Goal: Feedback & Contribution: Contribute content

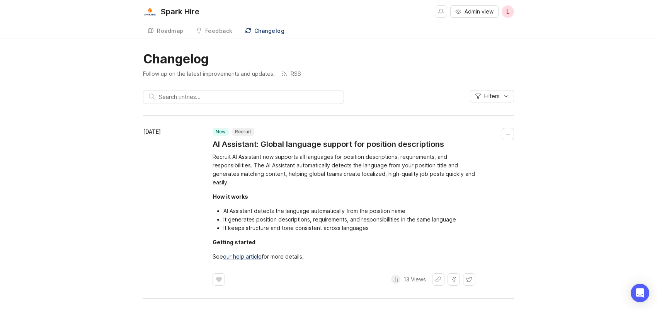
click at [176, 31] on div "Roadmap" at bounding box center [170, 30] width 27 height 5
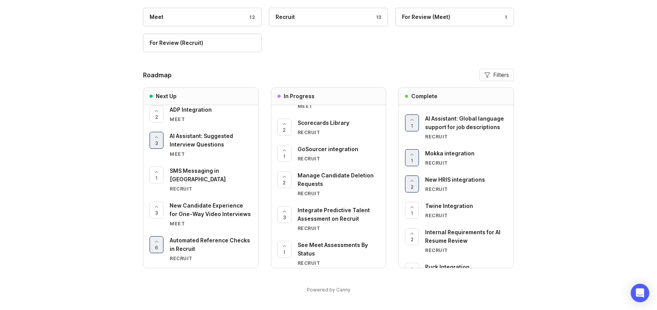
scroll to position [245, 0]
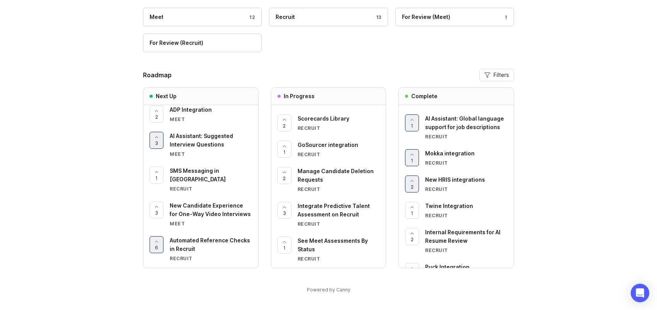
click at [331, 172] on span "Manage Candidate Deletion Requests" at bounding box center [335, 175] width 76 height 15
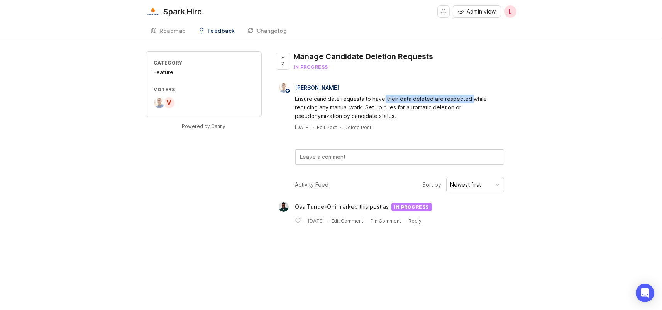
drag, startPoint x: 383, startPoint y: 99, endPoint x: 474, endPoint y: 104, distance: 91.7
click at [474, 102] on div "Ensure candidate requests to have their data deleted are respected while reduci…" at bounding box center [400, 107] width 209 height 25
click at [476, 112] on div "Ensure candidate requests to have their data deleted are respected while reduci…" at bounding box center [400, 107] width 209 height 25
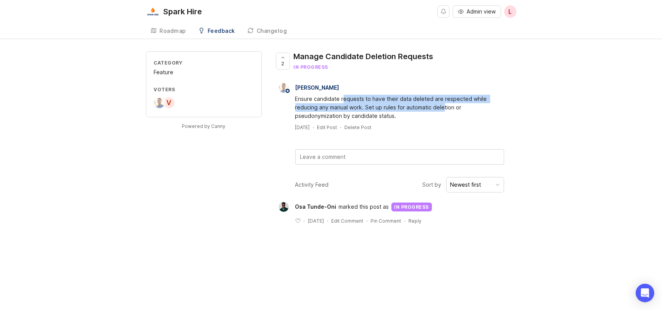
drag, startPoint x: 344, startPoint y: 102, endPoint x: 443, endPoint y: 110, distance: 99.6
click at [443, 110] on div "Ensure candidate requests to have their data deleted are respected while reduci…" at bounding box center [400, 107] width 209 height 25
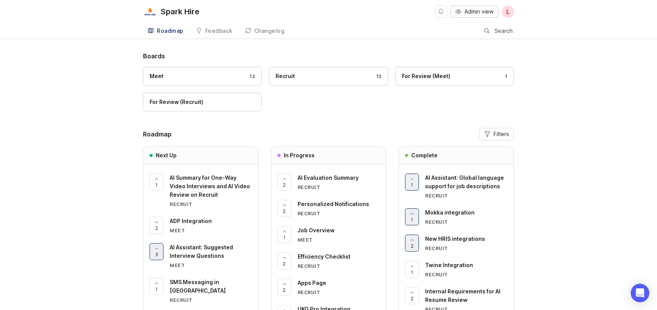
click at [476, 12] on span "Admin view" at bounding box center [478, 12] width 29 height 8
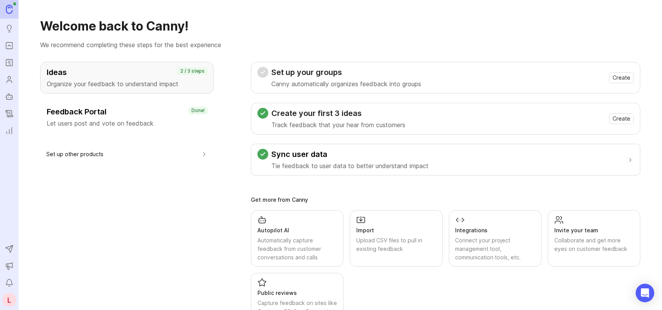
click at [10, 63] on icon "Roadmaps" at bounding box center [9, 62] width 8 height 9
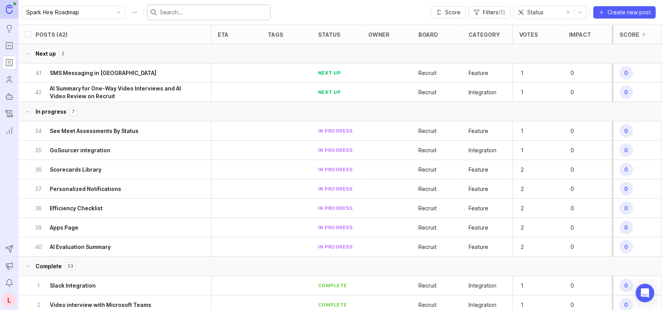
click at [200, 13] on input "text" at bounding box center [213, 12] width 107 height 8
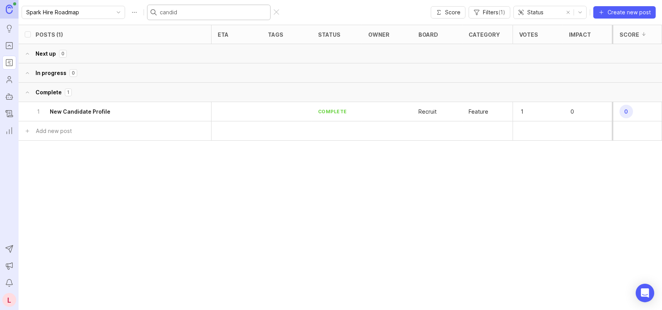
type input "candida"
drag, startPoint x: 195, startPoint y: 13, endPoint x: 142, endPoint y: 12, distance: 53.3
click at [147, 12] on div "candida" at bounding box center [209, 12] width 124 height 15
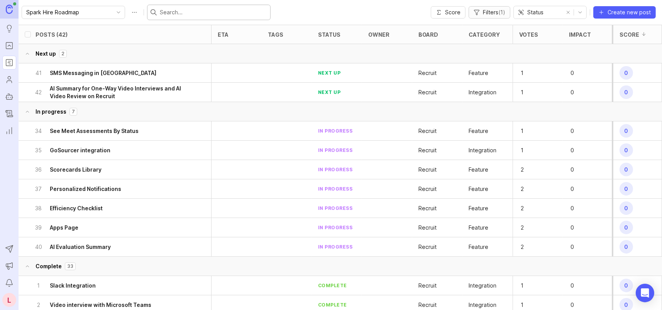
click at [500, 11] on span "( 1 )" at bounding box center [502, 12] width 7 height 7
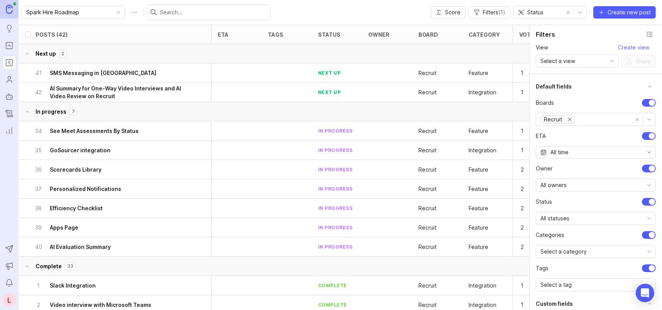
click at [570, 119] on icon "remove Recruit" at bounding box center [570, 119] width 3 height 3
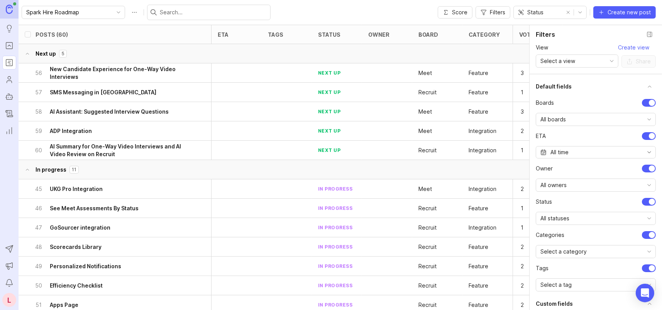
click at [175, 12] on input "text" at bounding box center [213, 12] width 107 height 8
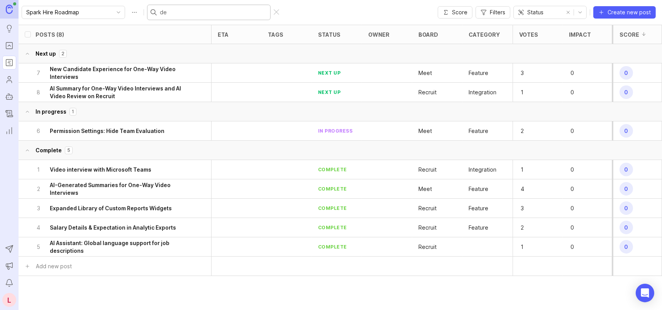
type input "del"
checkbox input "true"
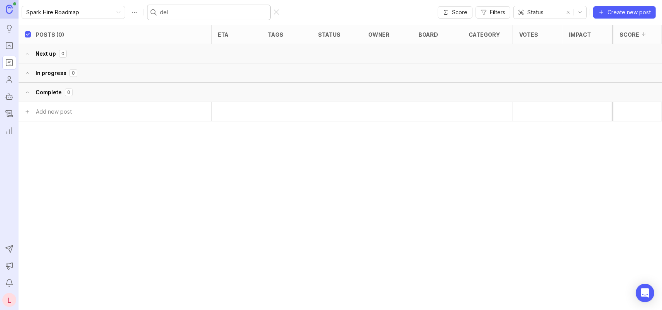
type input "de"
checkbox input "false"
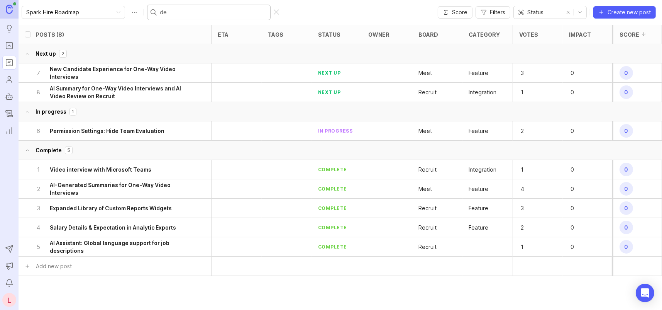
type input "d"
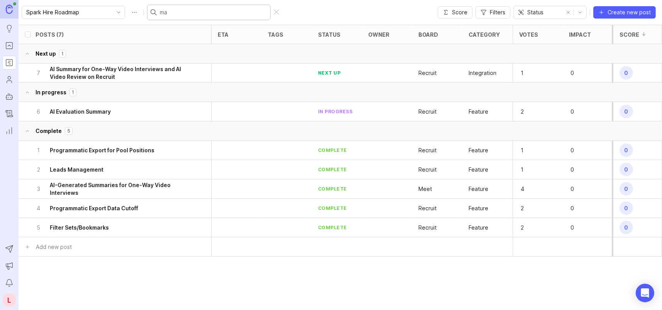
type input "m"
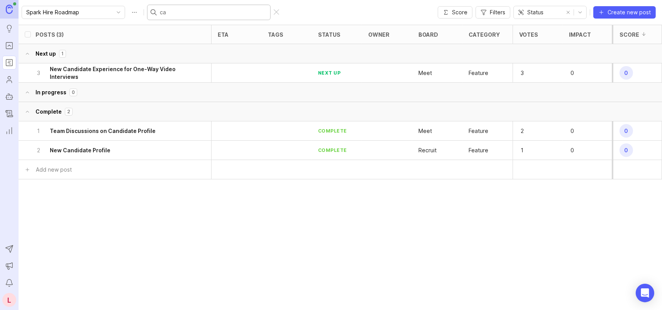
type input "c"
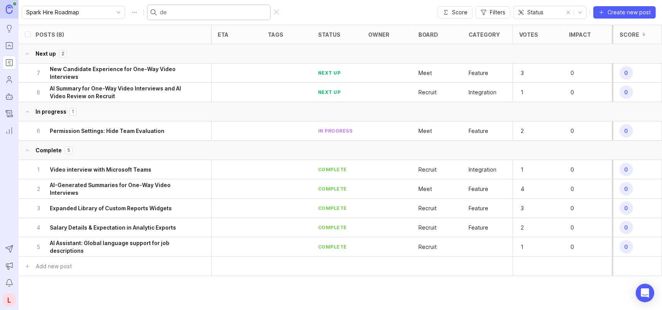
type input "del"
checkbox input "true"
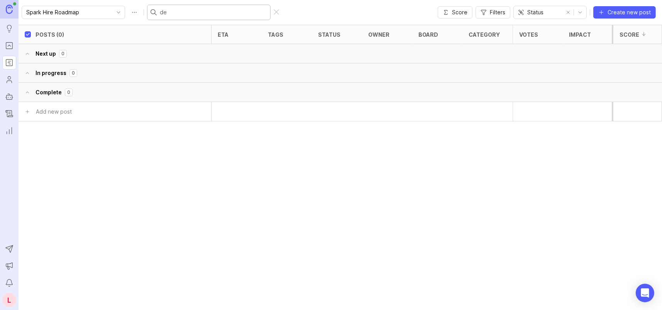
type input "d"
checkbox input "false"
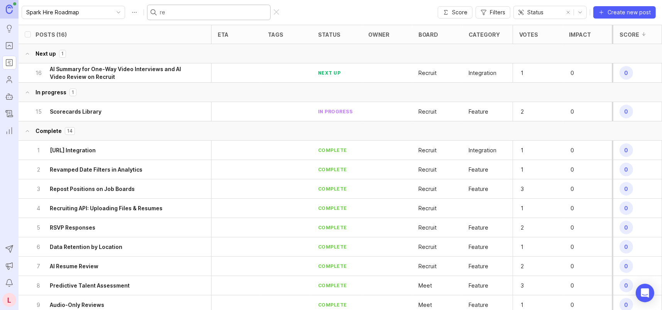
type input "re"
click at [9, 297] on div "L" at bounding box center [9, 300] width 14 height 14
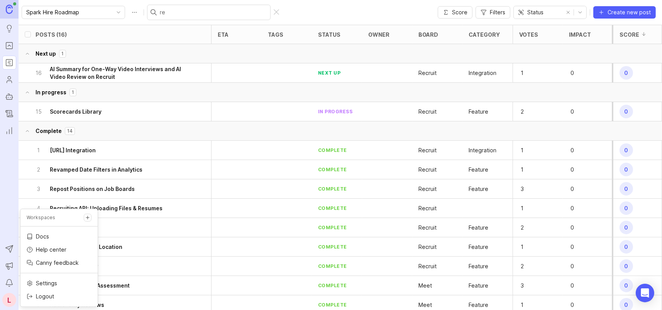
click at [50, 297] on p "Logout" at bounding box center [45, 296] width 18 height 8
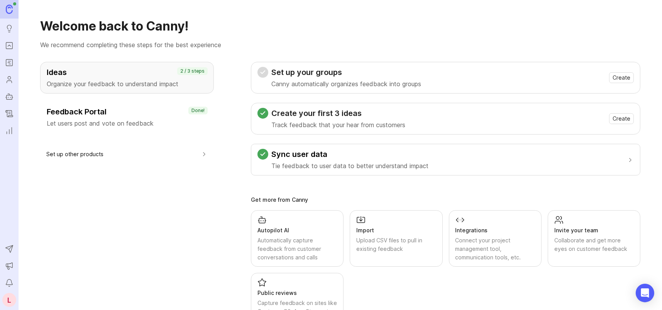
click at [9, 63] on icon "Roadmaps" at bounding box center [9, 62] width 8 height 9
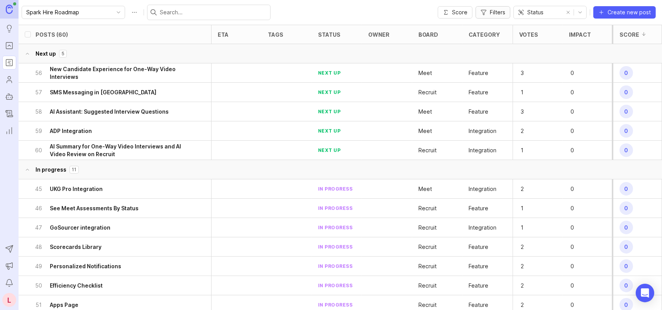
click at [495, 10] on span "Filters" at bounding box center [497, 12] width 15 height 8
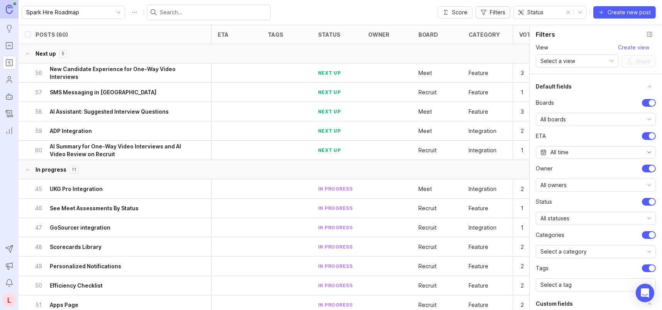
click at [495, 10] on span "Filters" at bounding box center [497, 12] width 15 height 8
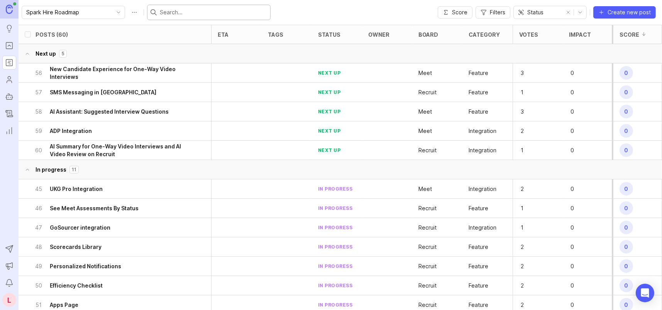
click at [191, 13] on input "text" at bounding box center [213, 12] width 107 height 8
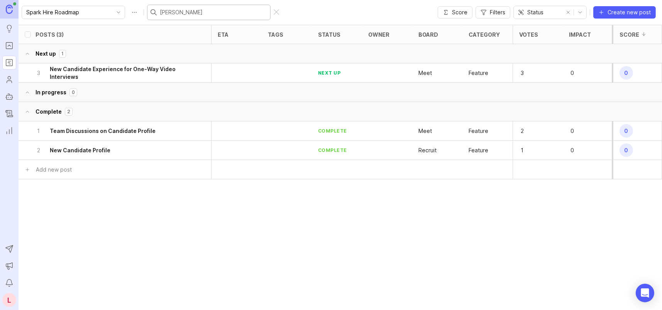
drag, startPoint x: 166, startPoint y: 12, endPoint x: 142, endPoint y: 11, distance: 24.4
click at [147, 11] on div "candi" at bounding box center [209, 12] width 124 height 15
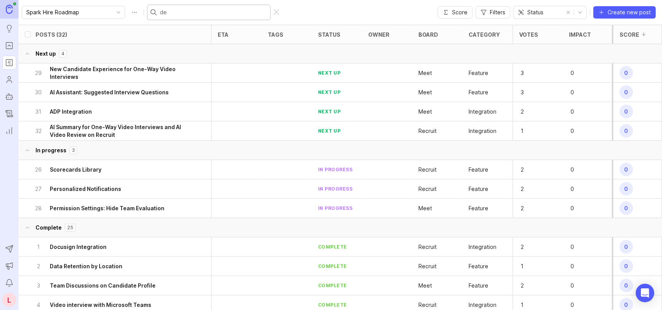
type input "del"
checkbox input "true"
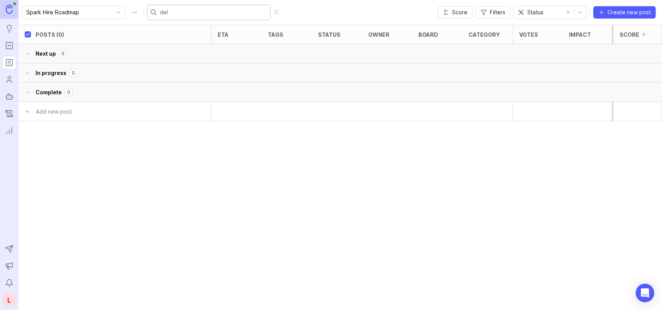
type input "de"
checkbox input "false"
type input "d"
type input "reque"
checkbox input "true"
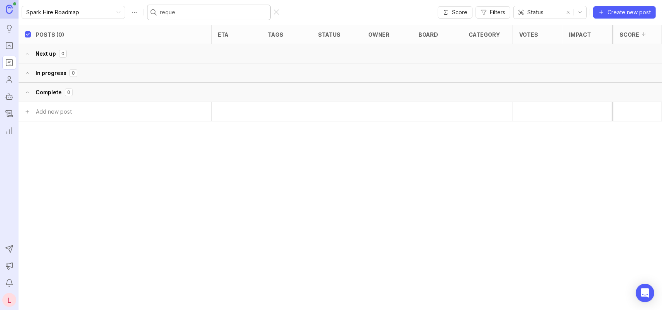
type input "requ"
checkbox input "false"
type input "r"
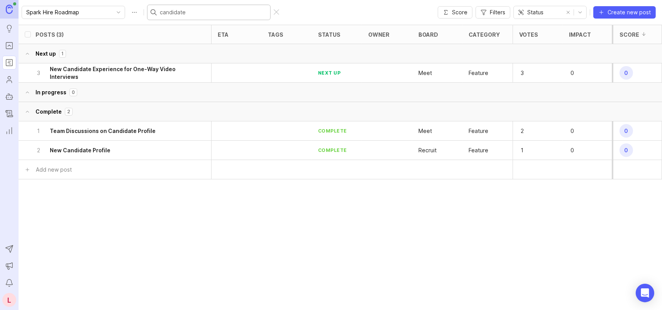
type input "candidate d"
checkbox input "true"
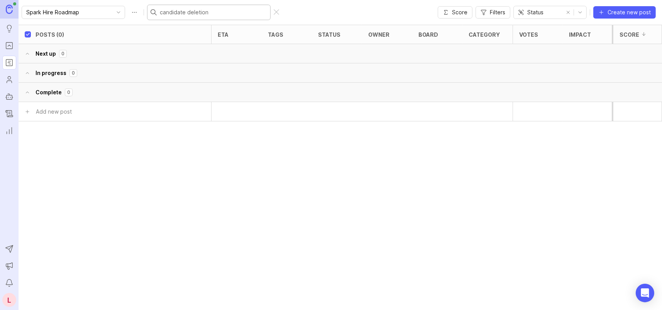
type input "candidate deletion"
drag, startPoint x: 216, startPoint y: 15, endPoint x: 124, endPoint y: 5, distance: 92.5
click at [124, 5] on div "Spark Hire Roadmap candidate deletion" at bounding box center [152, 12] width 260 height 15
checkbox input "false"
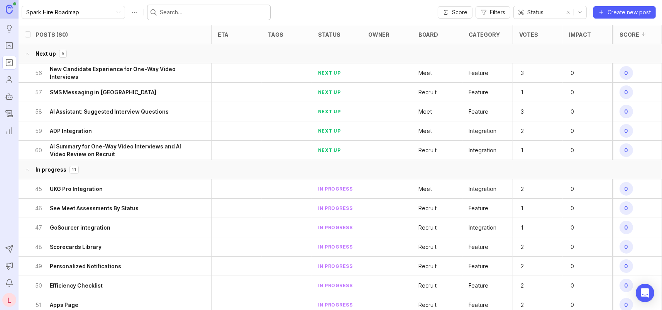
click at [9, 114] on icon "Changelog" at bounding box center [9, 114] width 2 height 0
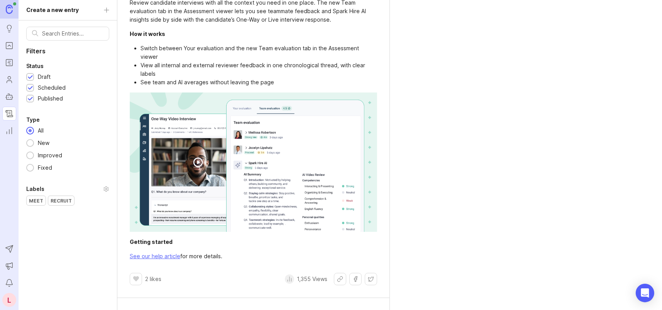
scroll to position [1584, 0]
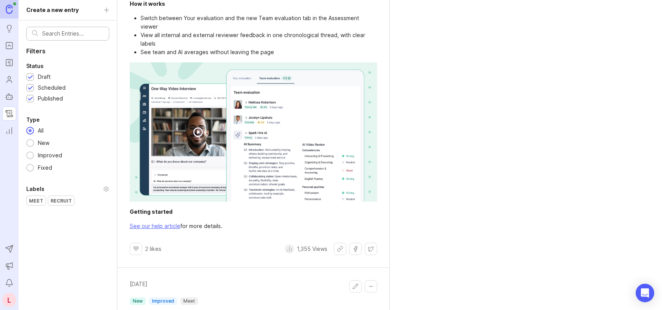
click at [73, 34] on input "text" at bounding box center [72, 33] width 61 height 8
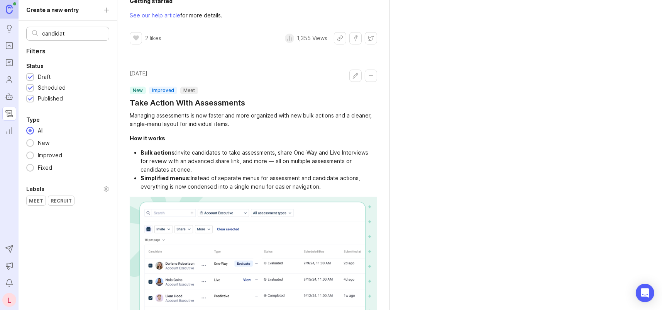
scroll to position [1373, 0]
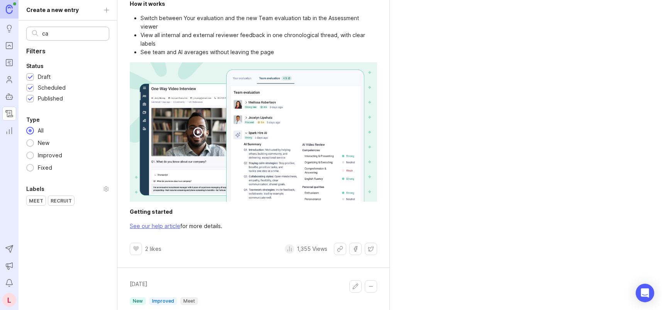
type input "c"
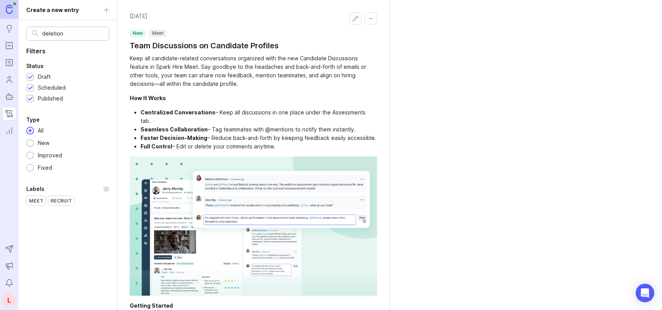
drag, startPoint x: 80, startPoint y: 32, endPoint x: 29, endPoint y: 36, distance: 51.9
click at [29, 36] on div "deletion" at bounding box center [67, 34] width 83 height 14
type input "request"
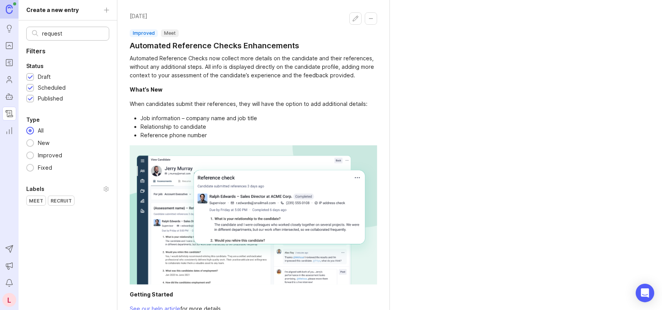
drag, startPoint x: 34, startPoint y: 31, endPoint x: 10, endPoint y: 29, distance: 24.8
click at [10, 29] on div "Ideas Portal Roadmaps Users Autopilot Changelog Reporting Send to Autopilot Ann…" at bounding box center [331, 155] width 662 height 310
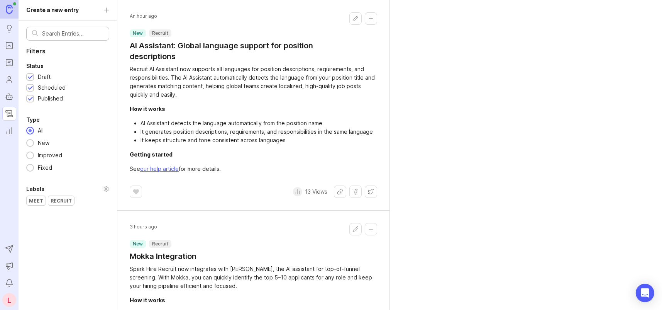
click at [10, 46] on icon "Portal" at bounding box center [9, 45] width 8 height 9
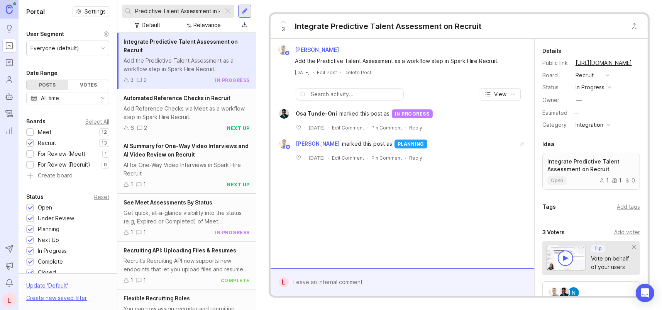
click at [193, 12] on input "Predictive Talent Assessment in Recruit" at bounding box center [177, 11] width 85 height 8
click at [224, 10] on div at bounding box center [227, 11] width 9 height 10
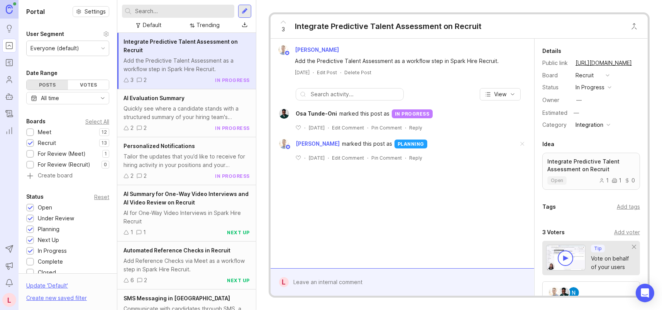
click at [184, 10] on input "text" at bounding box center [183, 11] width 96 height 8
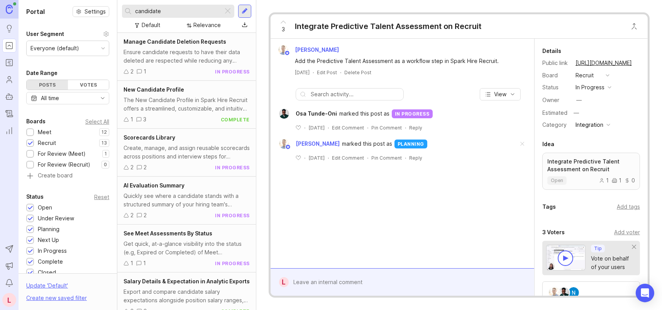
type input "candidate"
click at [190, 43] on span "Manage Candidate Deletion Requests" at bounding box center [175, 41] width 103 height 7
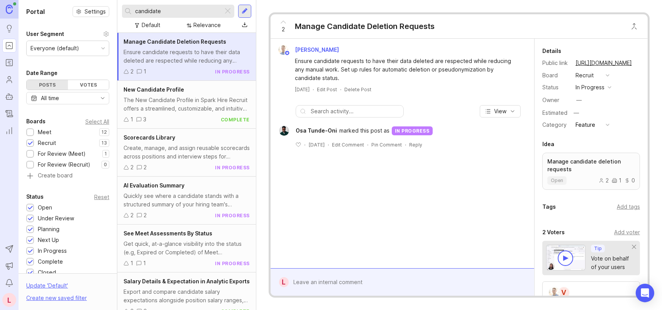
click at [604, 88] on div "in progress" at bounding box center [590, 87] width 29 height 8
click at [593, 171] on div "complete" at bounding box center [592, 172] width 29 height 7
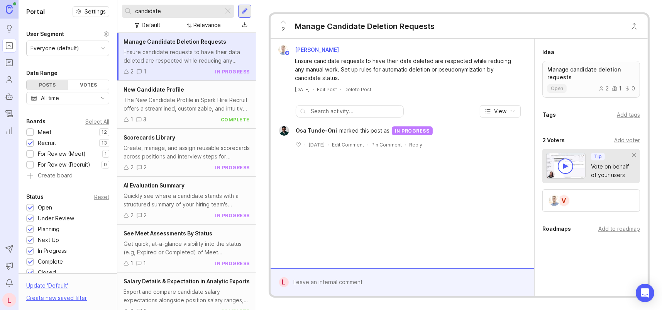
scroll to position [176, 0]
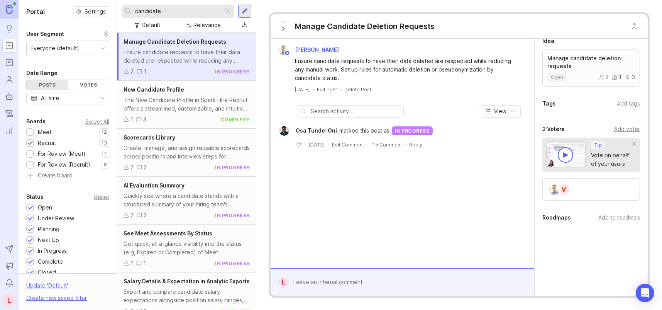
click at [603, 218] on div "Add to roadmap" at bounding box center [620, 217] width 42 height 8
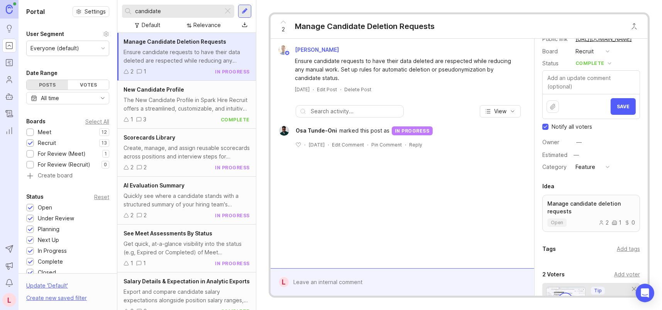
scroll to position [0, 0]
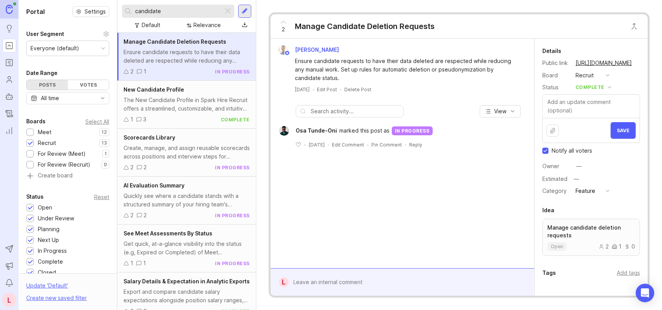
click at [617, 132] on span "Save" at bounding box center [623, 130] width 13 height 6
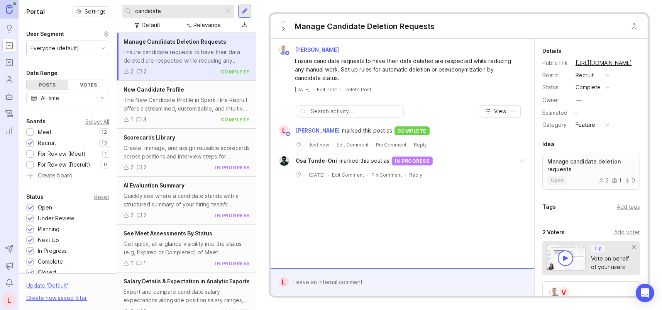
click at [10, 63] on icon "Roadmaps" at bounding box center [9, 63] width 2 height 0
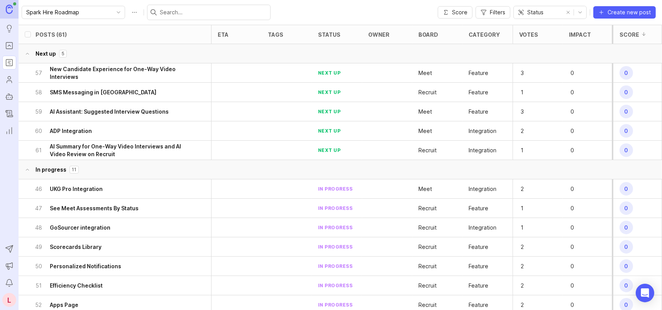
click at [11, 112] on icon "Changelog" at bounding box center [9, 113] width 8 height 9
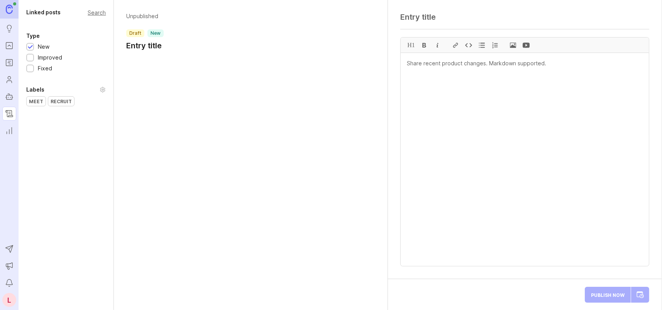
click at [422, 20] on textarea at bounding box center [525, 16] width 249 height 9
paste textarea "Data deletion requests"
drag, startPoint x: 460, startPoint y: 65, endPoint x: 454, endPoint y: 59, distance: 8.8
click at [460, 65] on textarea at bounding box center [525, 159] width 248 height 213
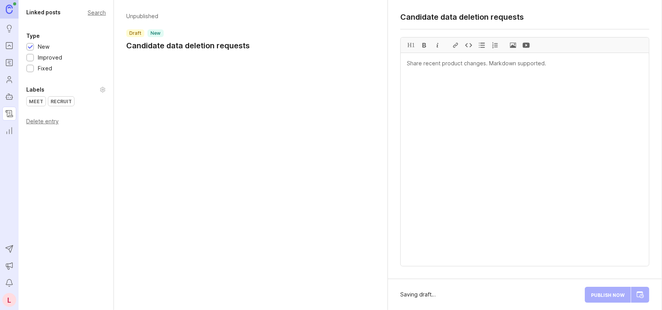
type textarea "Candidate data deletion requests"
click at [455, 63] on textarea at bounding box center [525, 159] width 248 height 213
paste textarea "Candidates can now request that their personal data be removed from all Recruit…"
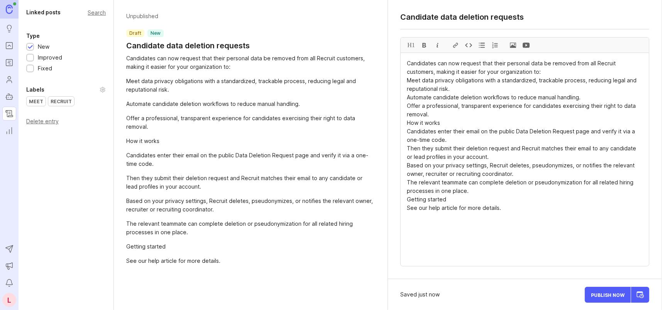
click at [459, 87] on textarea "Candidates can now request that their personal data be removed from all Recruit…" at bounding box center [525, 159] width 248 height 213
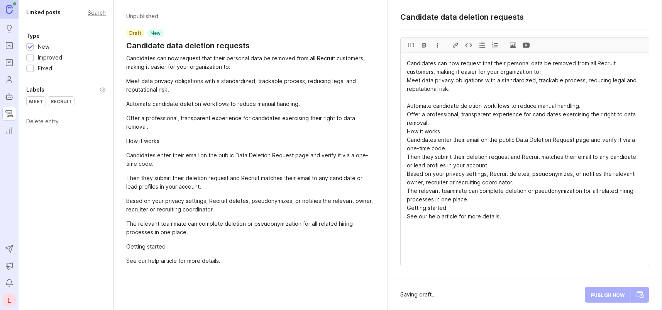
click at [480, 44] on div at bounding box center [482, 44] width 13 height 15
click at [480, 45] on div at bounding box center [482, 44] width 13 height 15
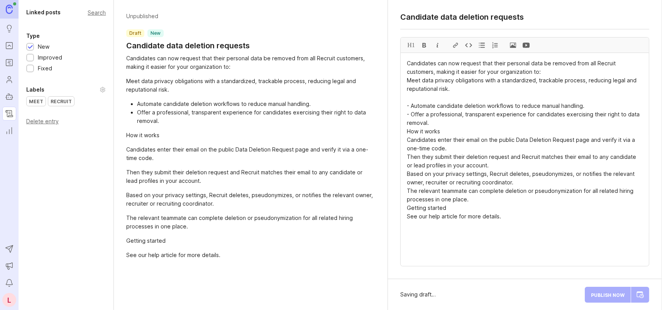
click at [409, 79] on textarea "Candidates can now request that their personal data be removed from all Recruit…" at bounding box center [525, 159] width 248 height 213
click at [481, 43] on div at bounding box center [482, 44] width 13 height 15
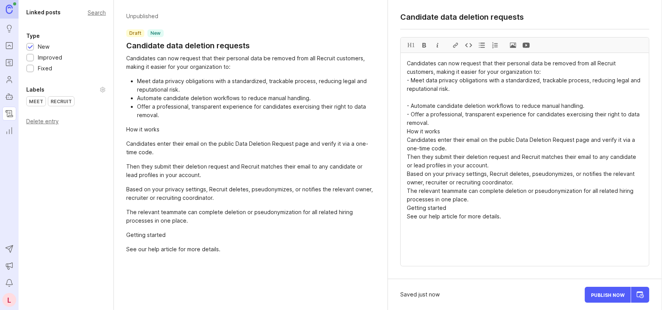
click at [450, 98] on textarea "Candidates can now request that their personal data be removed from all Recruit…" at bounding box center [525, 159] width 248 height 213
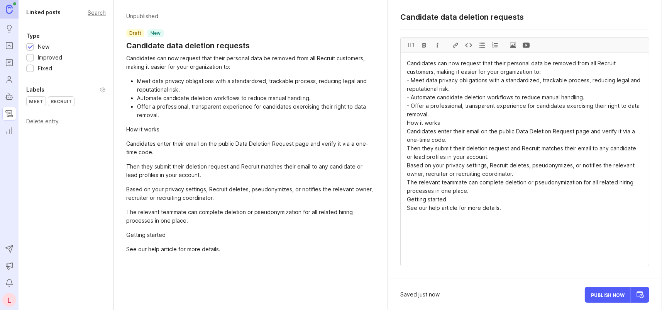
click at [546, 71] on textarea "Candidates can now request that their personal data be removed from all Recruit…" at bounding box center [525, 159] width 248 height 213
click at [409, 122] on textarea "Candidates can now request that their personal data be removed from all Recruit…" at bounding box center [525, 159] width 248 height 213
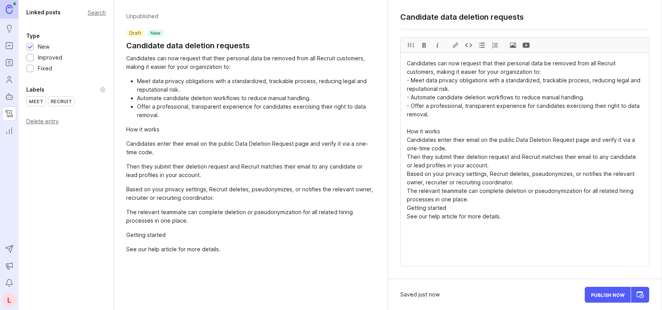
click at [425, 46] on div at bounding box center [424, 44] width 13 height 15
click at [460, 131] on textarea "Candidates can now request that their personal data be removed from all Recruit…" at bounding box center [525, 159] width 248 height 213
drag, startPoint x: 499, startPoint y: 140, endPoint x: 516, endPoint y: 140, distance: 17.4
click at [516, 140] on textarea "Candidates can now request that their personal data be removed from all Recruit…" at bounding box center [525, 159] width 248 height 213
click at [473, 148] on textarea "Candidates can now request that their personal data be removed from all Recruit…" at bounding box center [525, 159] width 248 height 213
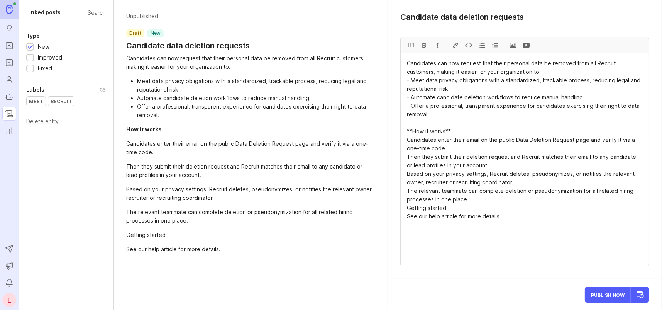
drag, startPoint x: 499, startPoint y: 139, endPoint x: 515, endPoint y: 139, distance: 16.2
click at [515, 139] on textarea "Candidates can now request that their personal data be removed from all Recruit…" at bounding box center [525, 159] width 248 height 213
click at [482, 44] on div at bounding box center [482, 44] width 13 height 15
click at [408, 156] on textarea "Candidates can now request that their personal data be removed from all Recruit…" at bounding box center [525, 159] width 248 height 213
click at [482, 43] on div at bounding box center [482, 44] width 13 height 15
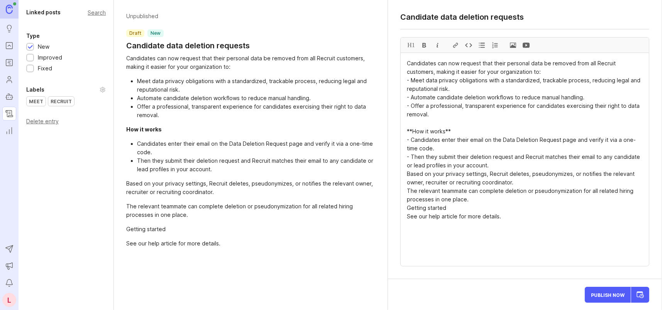
drag, startPoint x: 412, startPoint y: 156, endPoint x: 494, endPoint y: 165, distance: 82.3
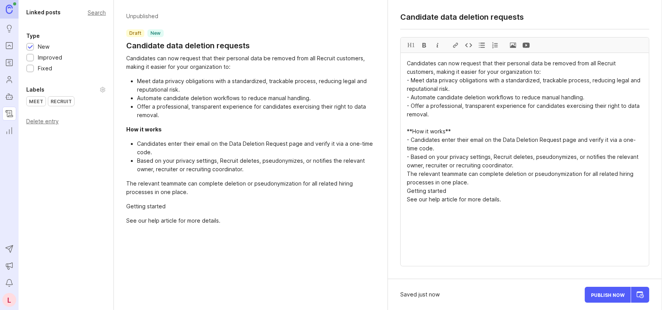
click at [447, 164] on textarea "Candidates can now request that their personal data be removed from all Recruit…" at bounding box center [525, 159] width 248 height 213
click at [481, 45] on div at bounding box center [482, 44] width 13 height 15
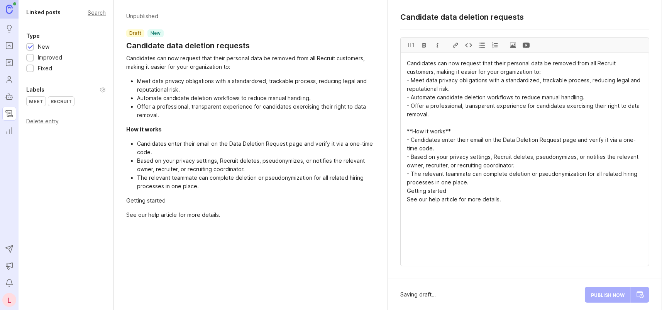
drag, startPoint x: 523, startPoint y: 174, endPoint x: 589, endPoint y: 175, distance: 66.4
click at [603, 179] on textarea "Candidates can now request that their personal data be removed from all Recruit…" at bounding box center [525, 159] width 248 height 213
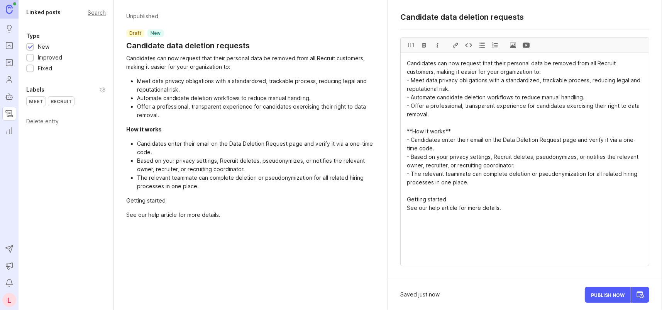
click at [426, 44] on div at bounding box center [424, 44] width 13 height 15
click at [516, 203] on textarea "Candidates can now request that their personal data be removed from all Recruit…" at bounding box center [525, 159] width 248 height 213
click at [523, 211] on textarea "Candidates can now request that their personal data be removed from all Recruit…" at bounding box center [525, 159] width 248 height 213
click at [464, 217] on textarea "Candidates can now request that their personal data be removed from all Recruit…" at bounding box center [525, 159] width 248 height 213
drag, startPoint x: 429, startPoint y: 207, endPoint x: 457, endPoint y: 207, distance: 27.8
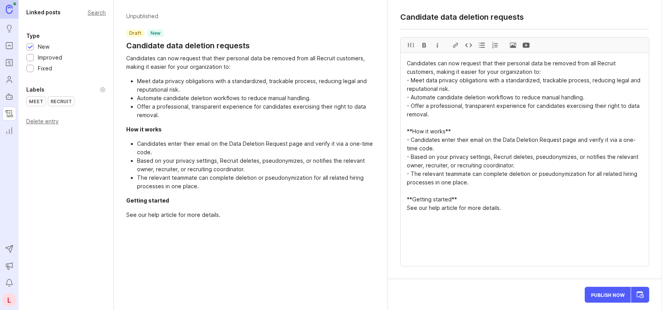
click at [457, 207] on textarea "Candidates can now request that their personal data be removed from all Recruit…" at bounding box center [525, 159] width 248 height 213
click at [454, 42] on div at bounding box center [455, 44] width 13 height 15
paste textarea "https://help.comeet.co/en/articles/12185573-handling-requests-for-data-deletion"
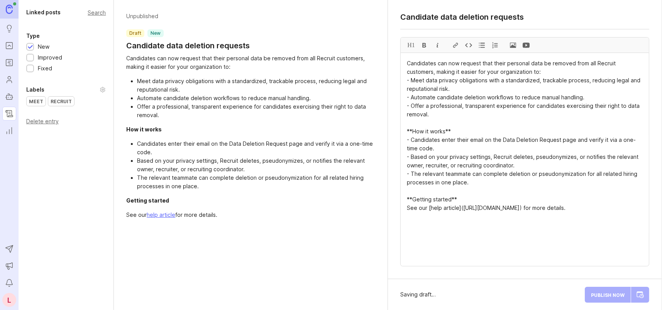
click at [521, 214] on textarea "Candidates can now request that their personal data be removed from all Recruit…" at bounding box center [525, 159] width 248 height 213
click at [489, 190] on textarea "Candidates can now request that their personal data be removed from all Recruit…" at bounding box center [525, 159] width 248 height 213
click at [456, 147] on textarea "Candidates can now request that their personal data be removed from all Recruit…" at bounding box center [525, 159] width 248 height 213
click at [523, 164] on textarea "Candidates can now request that their personal data be removed from all Recruit…" at bounding box center [525, 159] width 248 height 213
click at [499, 181] on textarea "Candidates can now request that their personal data be removed from all Recruit…" at bounding box center [525, 159] width 248 height 213
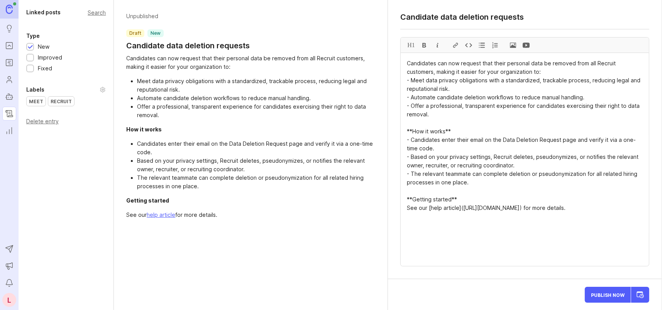
click at [496, 218] on textarea "Candidates can now request that their personal data be removed from all Recruit…" at bounding box center [525, 159] width 248 height 213
click at [479, 188] on textarea "Candidates can now request that their personal data be removed from all Recruit…" at bounding box center [525, 159] width 248 height 213
click at [433, 192] on textarea "Candidates can now request that their personal data be removed from all Recruit…" at bounding box center [525, 159] width 248 height 213
click at [514, 45] on span at bounding box center [513, 44] width 13 height 15
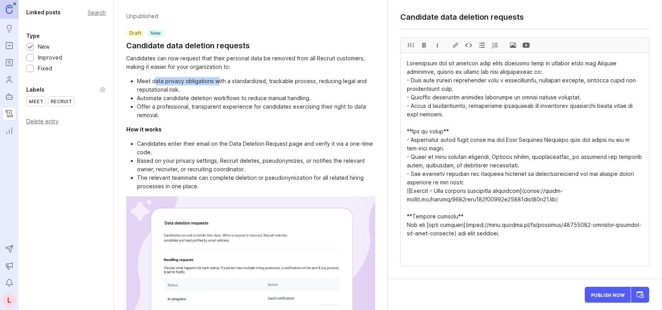
drag, startPoint x: 155, startPoint y: 79, endPoint x: 217, endPoint y: 78, distance: 61.8
click at [217, 78] on li "Meet data privacy obligations with a standardized, trackable process, reducing …" at bounding box center [256, 85] width 238 height 17
click at [229, 87] on li "Meet data privacy obligations with a standardized, trackable process, reducing …" at bounding box center [256, 85] width 238 height 17
drag, startPoint x: 252, startPoint y: 82, endPoint x: 331, endPoint y: 78, distance: 78.9
click at [331, 78] on li "Meet data privacy obligations with a standardized, trackable process, reducing …" at bounding box center [256, 85] width 238 height 17
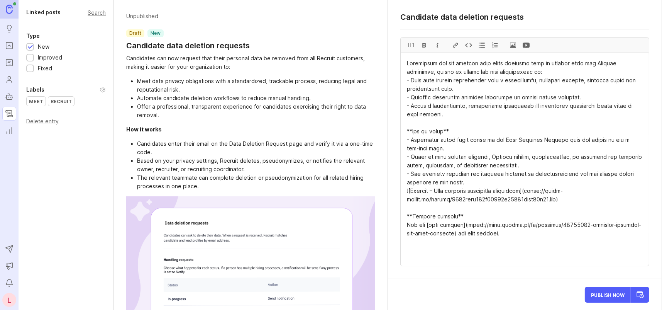
click at [341, 90] on li "Meet data privacy obligations with a standardized, trackable process, reducing …" at bounding box center [256, 85] width 238 height 17
drag, startPoint x: 189, startPoint y: 97, endPoint x: 232, endPoint y: 98, distance: 43.3
click at [232, 97] on li "Automate candidate deletion workflows to reduce manual handling." at bounding box center [256, 98] width 238 height 8
click at [239, 109] on li "Offer a professional, transparent experience for candidates exercising their ri…" at bounding box center [256, 110] width 238 height 17
drag, startPoint x: 178, startPoint y: 98, endPoint x: 315, endPoint y: 97, distance: 136.8
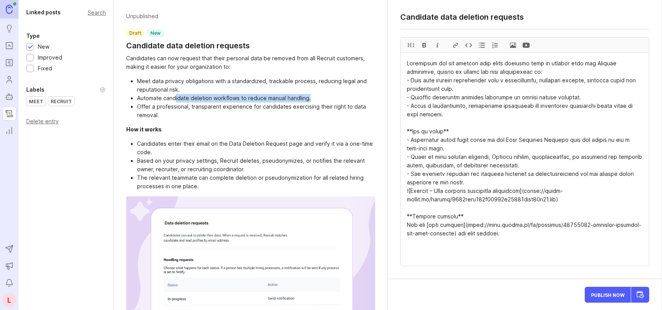
click at [315, 97] on li "Automate candidate deletion workflows to reduce manual handling." at bounding box center [256, 98] width 238 height 8
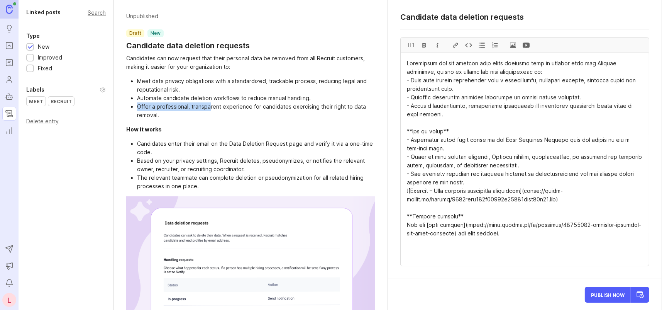
drag, startPoint x: 136, startPoint y: 105, endPoint x: 215, endPoint y: 112, distance: 78.8
click at [209, 108] on ul "Meet data privacy obligations with a standardized, trackable process, reducing …" at bounding box center [250, 98] width 249 height 42
click at [217, 114] on li "Offer a professional, transparent experience for candidates exercising their ri…" at bounding box center [256, 110] width 238 height 17
drag, startPoint x: 452, startPoint y: 90, endPoint x: 411, endPoint y: 79, distance: 42.4
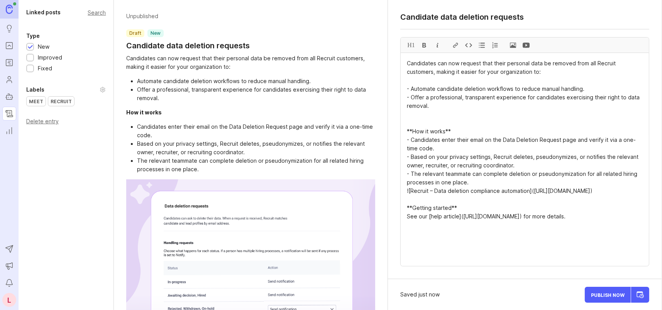
paste textarea "- Meet data privacy obligations with a standardized, trackable process, reducin…"
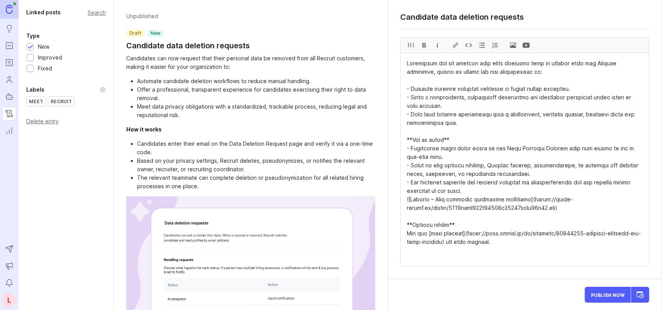
click at [587, 114] on textarea at bounding box center [525, 159] width 248 height 213
click at [549, 72] on textarea at bounding box center [525, 159] width 248 height 213
click at [438, 156] on textarea at bounding box center [525, 159] width 248 height 213
drag, startPoint x: 421, startPoint y: 166, endPoint x: 470, endPoint y: 167, distance: 48.3
click at [439, 166] on textarea at bounding box center [525, 159] width 248 height 213
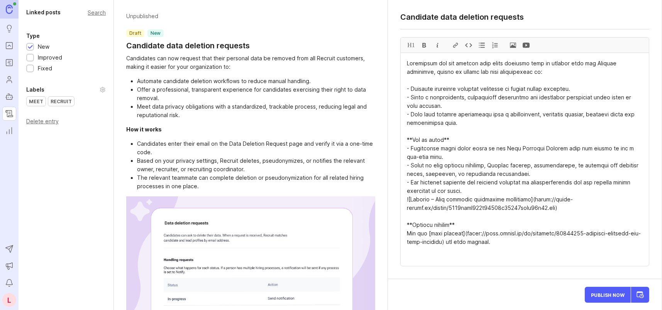
click at [509, 167] on textarea at bounding box center [525, 159] width 248 height 213
click at [513, 174] on textarea at bounding box center [525, 159] width 248 height 213
click at [479, 190] on textarea at bounding box center [525, 159] width 248 height 213
click at [465, 222] on textarea at bounding box center [525, 159] width 248 height 213
type textarea "Candidates can now request that their personal data be removed from all Recruit…"
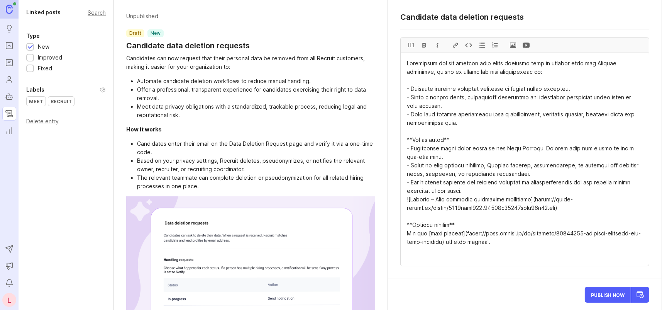
drag, startPoint x: 436, startPoint y: 14, endPoint x: 524, endPoint y: 16, distance: 87.7
click at [529, 17] on textarea "Candidate data deletion requests" at bounding box center [525, 16] width 249 height 9
drag, startPoint x: 539, startPoint y: 17, endPoint x: 392, endPoint y: 26, distance: 147.0
click at [392, 26] on div "Candidate data deletion requests H1" at bounding box center [525, 139] width 274 height 279
paste textarea "Data deletion compliance automation"
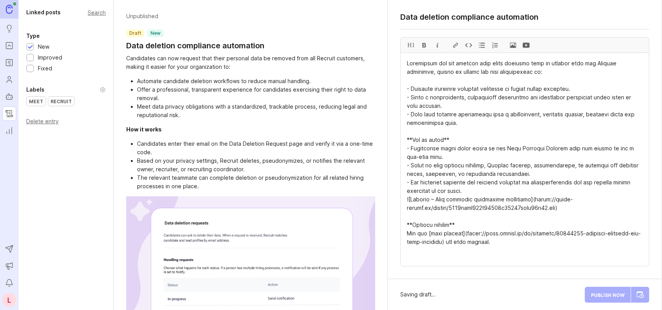
drag, startPoint x: 450, startPoint y: 18, endPoint x: 566, endPoint y: 20, distance: 115.1
click at [566, 20] on textarea "Candidate data deletion requests" at bounding box center [525, 16] width 249 height 9
click at [59, 102] on div "Recruit" at bounding box center [61, 101] width 26 height 9
click at [94, 12] on div "Search" at bounding box center [97, 12] width 18 height 4
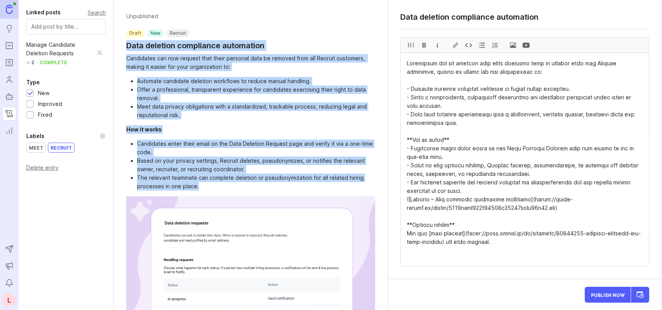
drag, startPoint x: 123, startPoint y: 44, endPoint x: 227, endPoint y: 190, distance: 179.5
click at [227, 190] on div "Unpublished draft new Recruit Data deletion compliance automation Candidates ca…" at bounding box center [251, 188] width 274 height 377
copy div "Data deletion compliance automation Candidates can now request that their perso…"
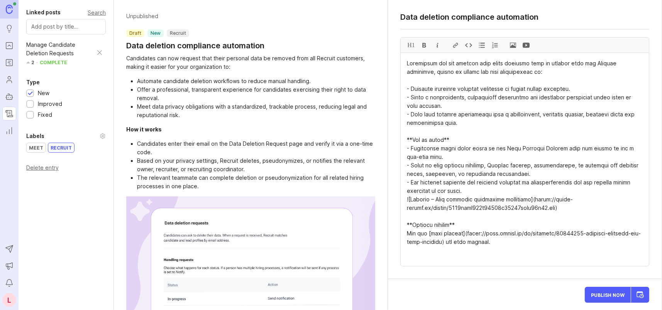
drag, startPoint x: 402, startPoint y: 14, endPoint x: 560, endPoint y: 17, distance: 158.4
click at [560, 17] on textarea "Data deletion compliance automation" at bounding box center [525, 16] width 249 height 9
paste textarea "Automated Candidate Data Dele"
click at [448, 17] on textarea "Data deletion compliance automation" at bounding box center [525, 16] width 249 height 9
click at [557, 17] on textarea "Automated candidate data Deletion" at bounding box center [525, 16] width 249 height 9
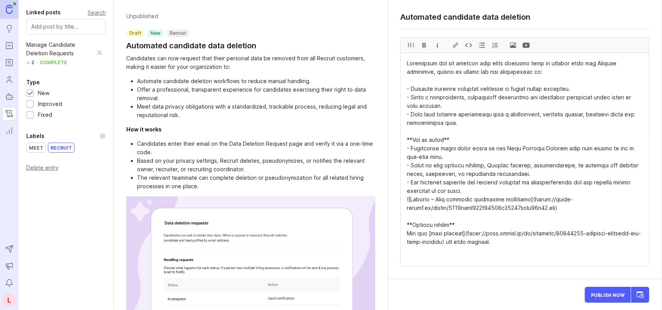
drag, startPoint x: 489, startPoint y: 15, endPoint x: 539, endPoint y: 16, distance: 49.8
click at [539, 16] on textarea "Automated candidate data deletion" at bounding box center [525, 16] width 249 height 9
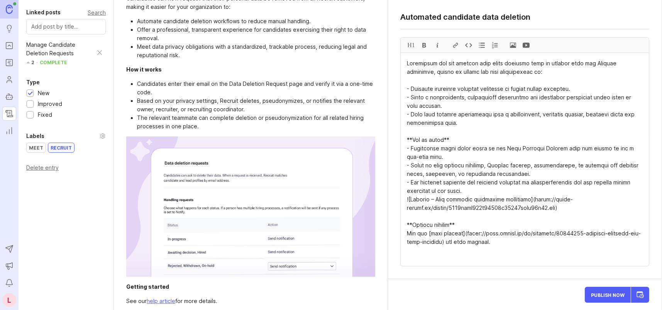
scroll to position [64, 0]
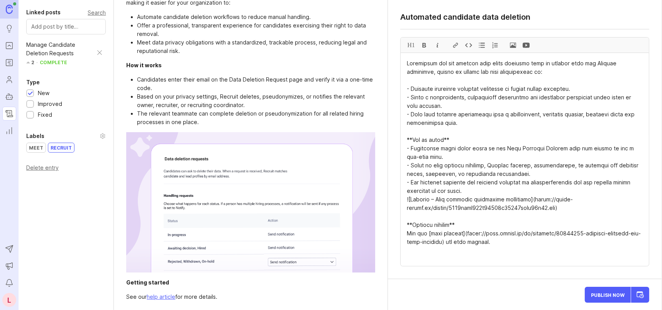
drag, startPoint x: 421, startPoint y: 16, endPoint x: 544, endPoint y: 17, distance: 122.8
click at [544, 17] on textarea "Automated candidate data deletion" at bounding box center [525, 16] width 249 height 9
drag, startPoint x: 456, startPoint y: 19, endPoint x: 561, endPoint y: 19, distance: 104.7
click at [561, 19] on textarea "Automated candidate data deletion" at bounding box center [525, 16] width 249 height 9
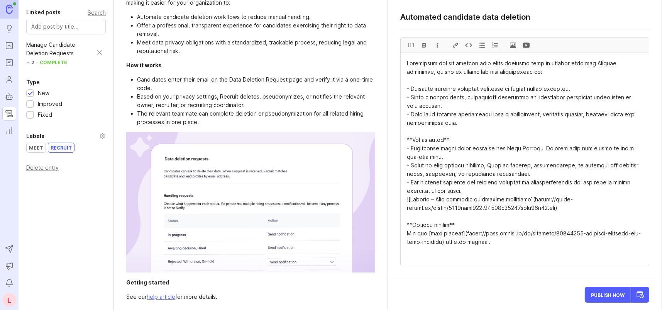
click at [561, 19] on textarea "Automated candidate data deletion" at bounding box center [525, 16] width 249 height 9
drag, startPoint x: 403, startPoint y: 18, endPoint x: 530, endPoint y: 20, distance: 126.3
click at [526, 19] on textarea "Automated candidate data deletion" at bounding box center [525, 16] width 249 height 9
click at [531, 20] on textarea "Automated candidate data deletion" at bounding box center [525, 16] width 249 height 9
drag, startPoint x: 538, startPoint y: 17, endPoint x: 402, endPoint y: 11, distance: 136.1
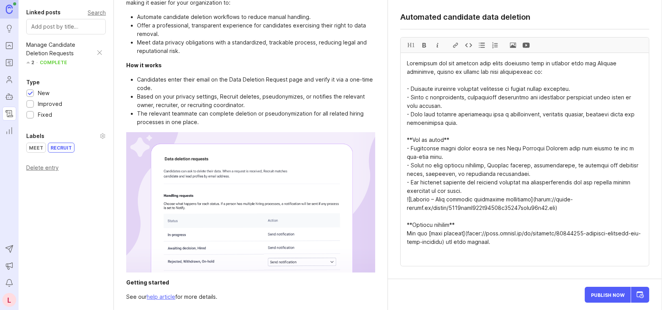
click at [402, 11] on div "Automated candidate data deletion H1" at bounding box center [525, 139] width 274 height 279
paste textarea "Data deletion compliance automa"
click at [552, 21] on textarea "Automated candidate data deletion" at bounding box center [525, 16] width 249 height 9
click at [425, 18] on textarea "Data deletion compliance automation" at bounding box center [525, 16] width 249 height 9
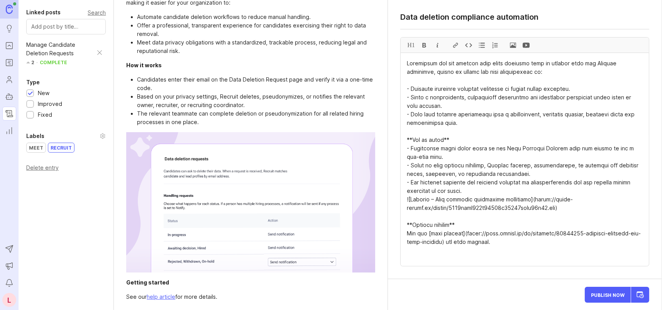
click at [425, 18] on textarea "Data deletion compliance automation" at bounding box center [525, 16] width 249 height 9
paste textarea "Candidate Data Deletion A"
click at [544, 17] on textarea "Candidate data deletion automation" at bounding box center [525, 16] width 249 height 9
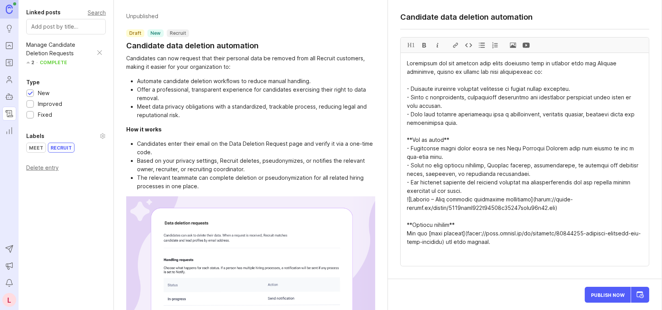
click at [275, 43] on header "Unpublished draft new Recruit Candidate data deletion automation" at bounding box center [250, 31] width 249 height 39
drag, startPoint x: 558, startPoint y: 16, endPoint x: 356, endPoint y: 0, distance: 202.2
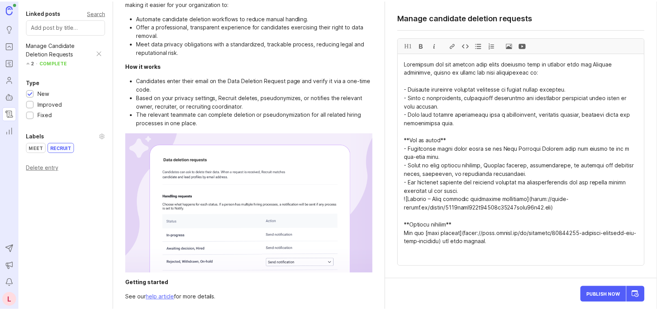
scroll to position [64, 0]
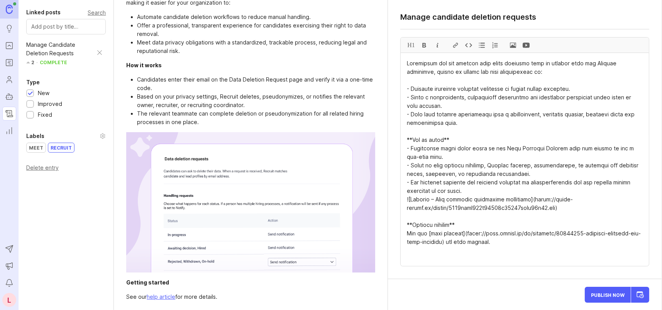
type textarea "Manage candidate deletion requests"
click at [603, 294] on span "Publish Now" at bounding box center [608, 294] width 34 height 5
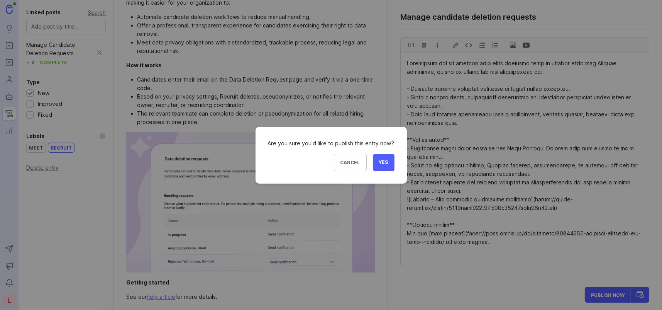
click at [386, 162] on span "Yes" at bounding box center [383, 162] width 9 height 7
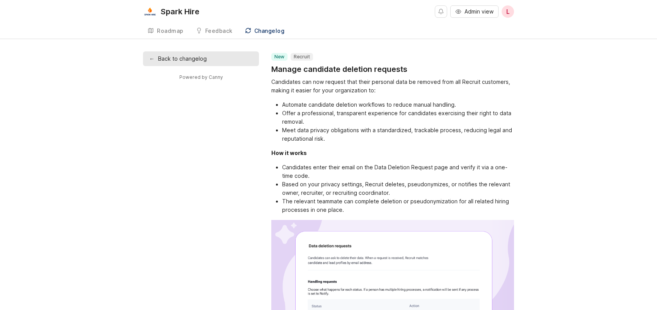
click at [211, 55] on link "← Back to changelog" at bounding box center [201, 58] width 116 height 15
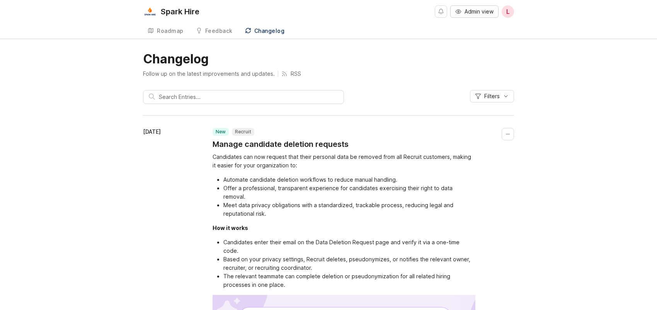
click at [484, 10] on span "Admin view" at bounding box center [478, 12] width 29 height 8
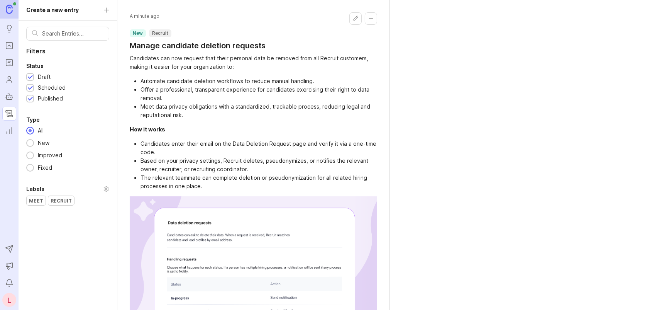
click at [12, 59] on rect "Roadmaps" at bounding box center [9, 62] width 7 height 7
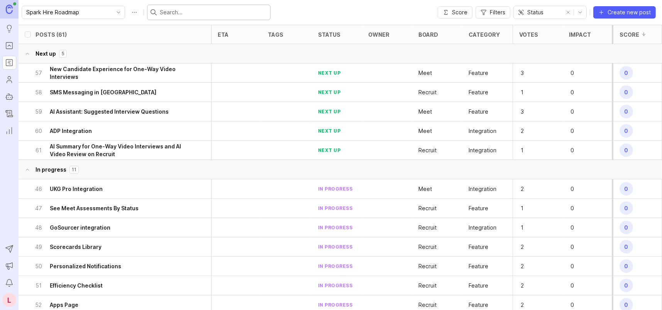
click at [188, 12] on input "text" at bounding box center [213, 12] width 107 height 8
click at [8, 48] on icon "Portal" at bounding box center [9, 45] width 8 height 9
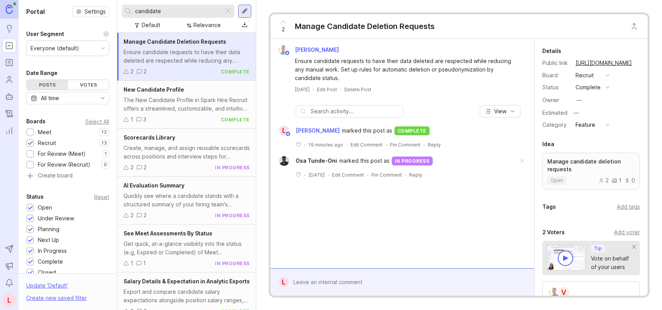
click at [196, 146] on div "Create, manage, and assign reusable scorecards across positions and interview s…" at bounding box center [187, 152] width 126 height 17
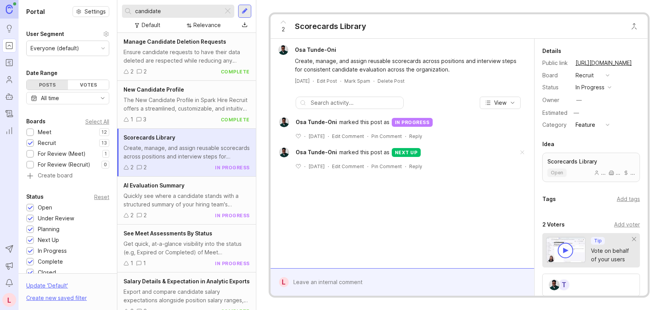
scroll to position [39, 0]
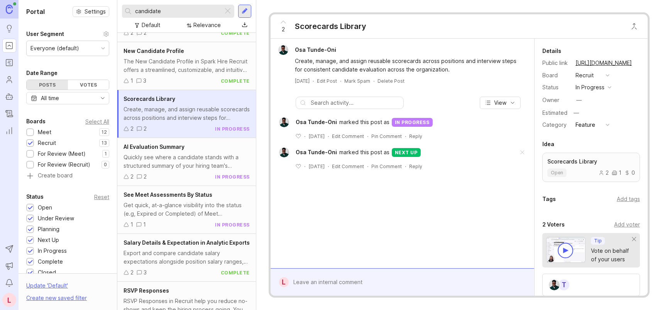
click at [197, 165] on div "Quickly see where a candidate stands with a structured summary of your hiring t…" at bounding box center [187, 161] width 126 height 17
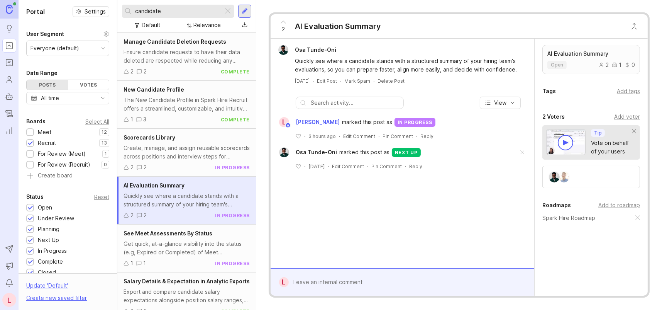
click at [227, 11] on div at bounding box center [227, 11] width 9 height 10
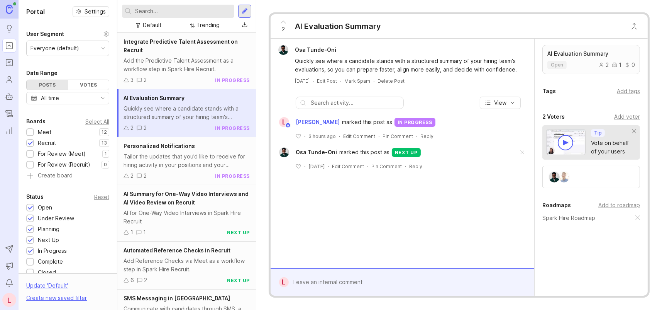
click at [199, 64] on div "Add the Predictive Talent Assessment as a workflow step in Spark Hire Recruit." at bounding box center [187, 64] width 126 height 17
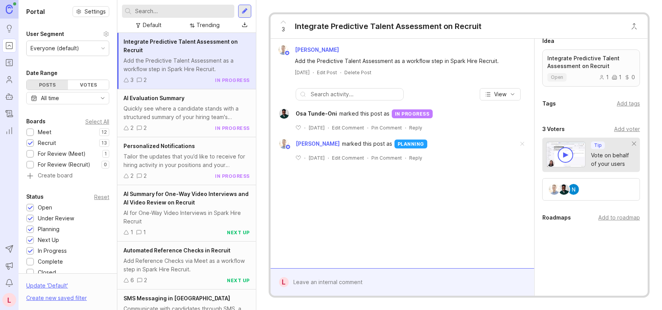
scroll to position [110, 0]
click at [615, 217] on div "Add to roadmap" at bounding box center [620, 217] width 42 height 8
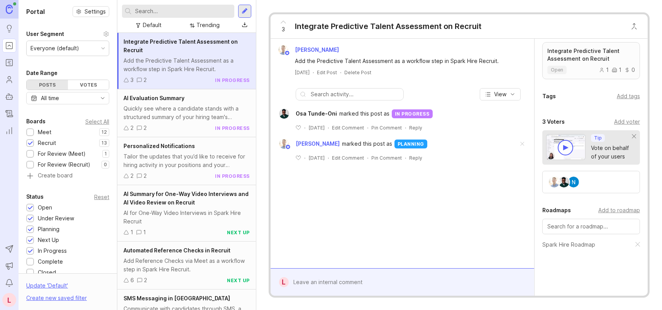
click at [189, 112] on div "Quickly see where a candidate stands with a structured summary of your hiring t…" at bounding box center [187, 112] width 126 height 17
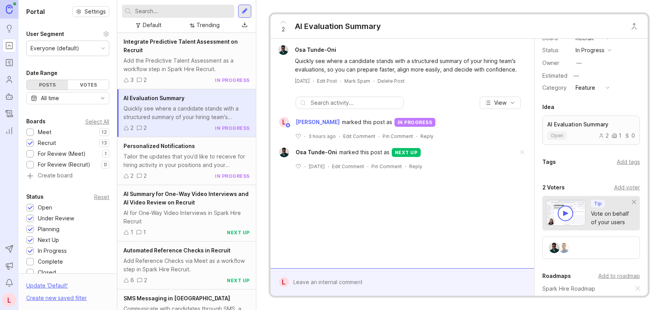
scroll to position [116, 0]
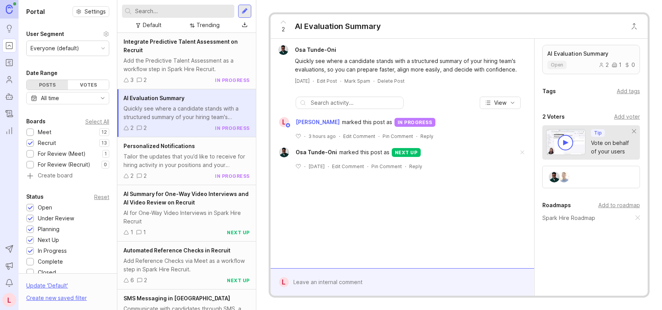
click at [183, 157] on div "Tailor the updates that you’d like to receive for hiring activity in your posit…" at bounding box center [187, 160] width 126 height 17
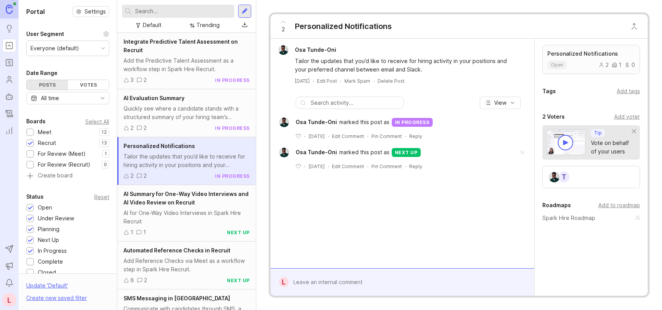
scroll to position [116, 0]
click at [180, 197] on div "AI Summary for One-Way Video Interviews and AI Video Review on Recruit" at bounding box center [187, 198] width 126 height 17
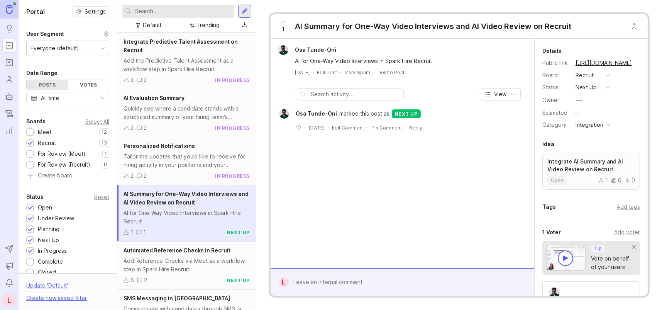
scroll to position [39, 0]
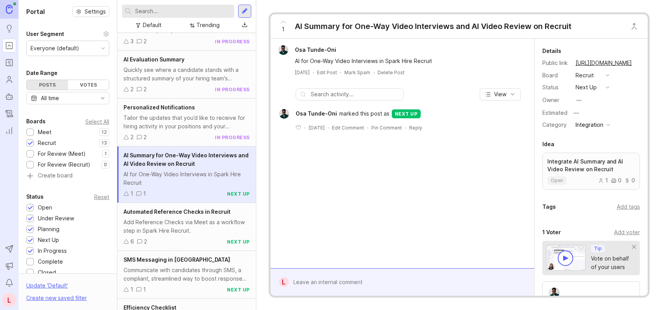
click at [193, 224] on div "Add Reference Checks via Meet as a workflow step in Spark Hire Recruit." at bounding box center [187, 226] width 126 height 17
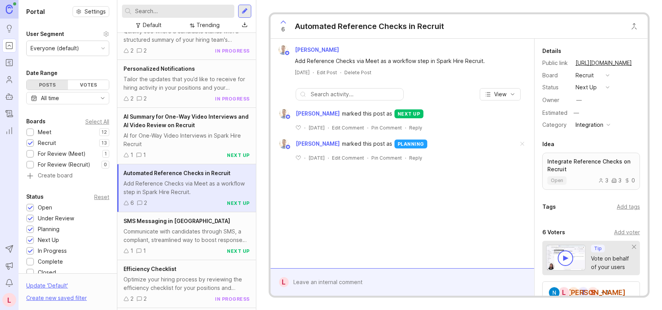
scroll to position [116, 0]
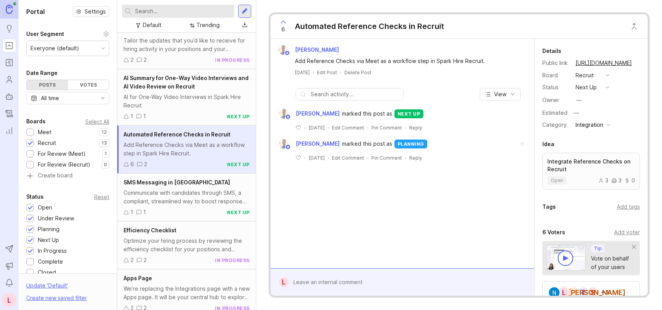
click at [188, 191] on div "Communicate with candidates through SMS, a compliant, streamlined way to boost …" at bounding box center [187, 197] width 126 height 17
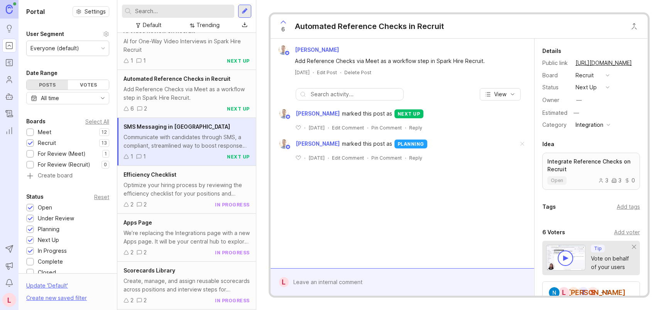
scroll to position [193, 0]
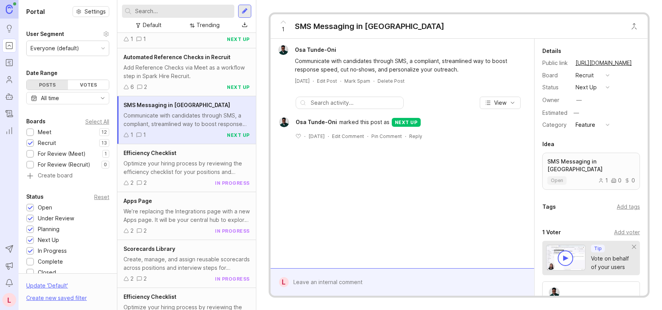
click at [189, 175] on div "Optimize your hiring process by reviewing the efficiency checklist for your pos…" at bounding box center [187, 167] width 126 height 17
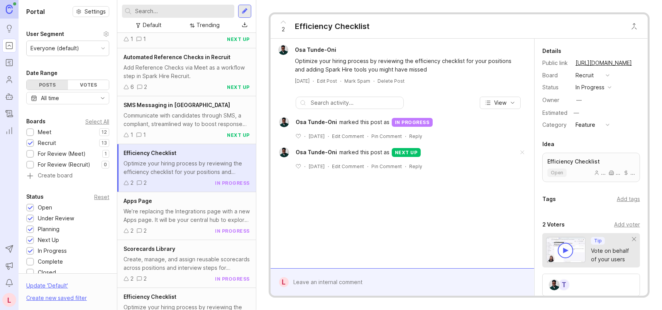
scroll to position [232, 0]
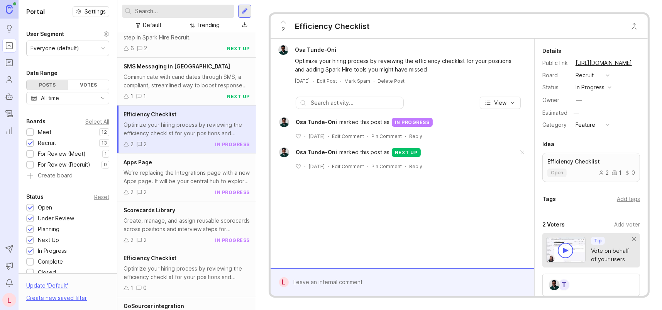
click at [189, 175] on div "We’re replacing the Integrations page with a new Apps page. It will be your cen…" at bounding box center [187, 176] width 126 height 17
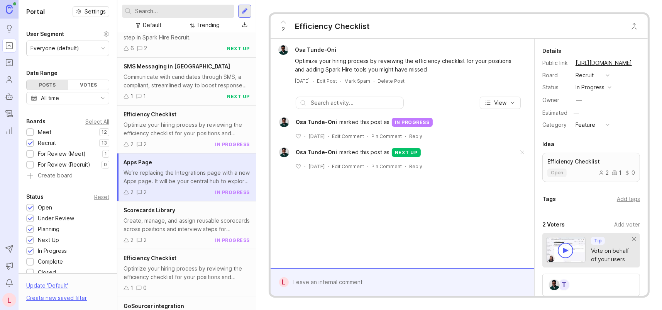
scroll to position [270, 0]
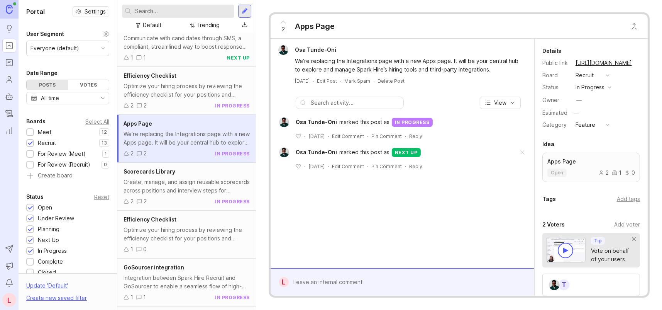
click at [189, 175] on div "Scorecards Library" at bounding box center [187, 171] width 126 height 8
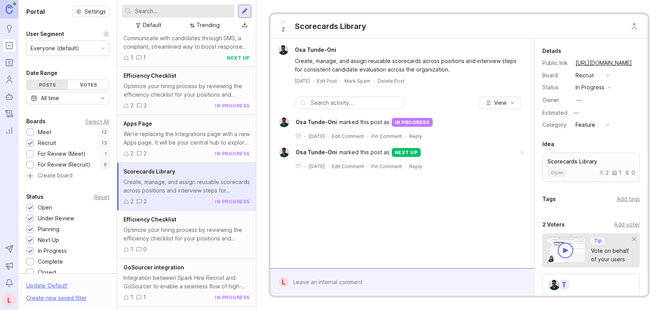
click at [190, 100] on div "Efficiency Checklist Optimize your hiring process by reviewing the efficiency c…" at bounding box center [186, 91] width 139 height 48
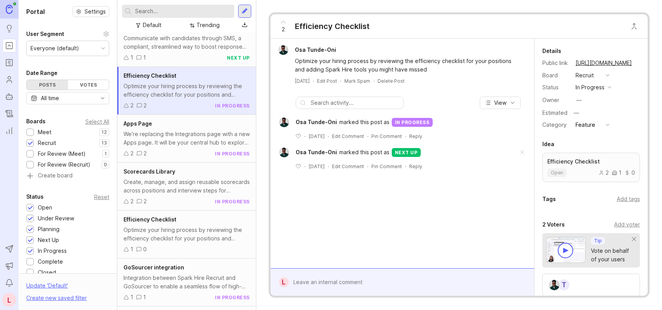
click at [190, 223] on div "Efficiency Checklist Optimize your hiring process by reviewing the efficiency c…" at bounding box center [186, 235] width 139 height 48
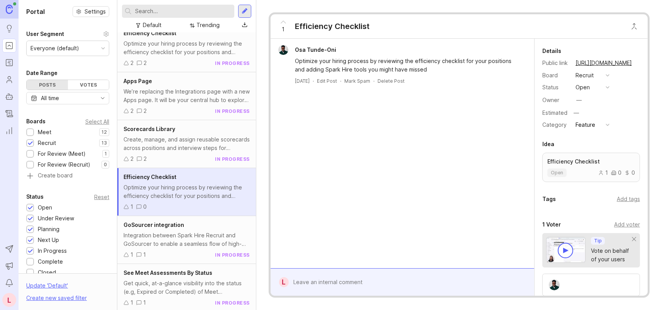
scroll to position [314, 0]
click at [186, 279] on div "Get quick, at-a-glance visibility into the status (e.g, Expired or Completed) o…" at bounding box center [187, 286] width 126 height 17
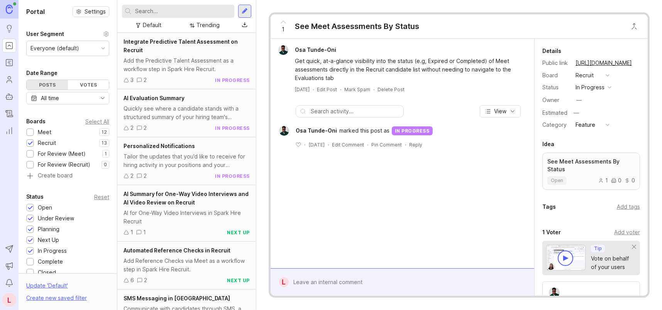
click at [80, 86] on div "Votes" at bounding box center [88, 85] width 41 height 10
click at [48, 83] on div "Posts" at bounding box center [47, 85] width 41 height 10
click at [31, 143] on div at bounding box center [30, 144] width 5 height 6
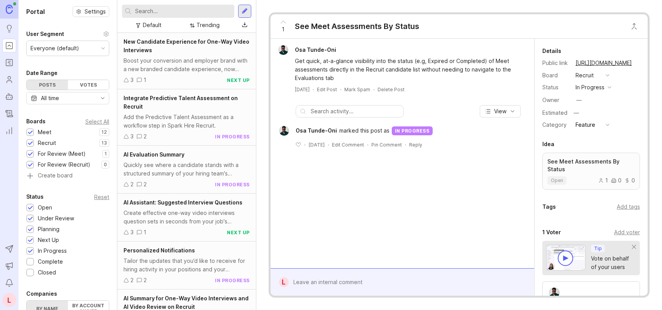
click at [183, 13] on input "text" at bounding box center [183, 11] width 96 height 8
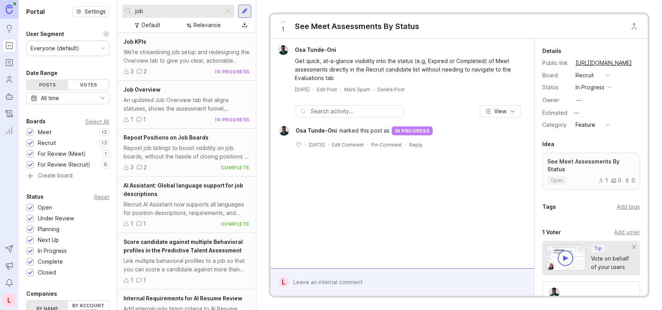
type input "job"
click at [203, 93] on div "Job Overview" at bounding box center [187, 89] width 126 height 8
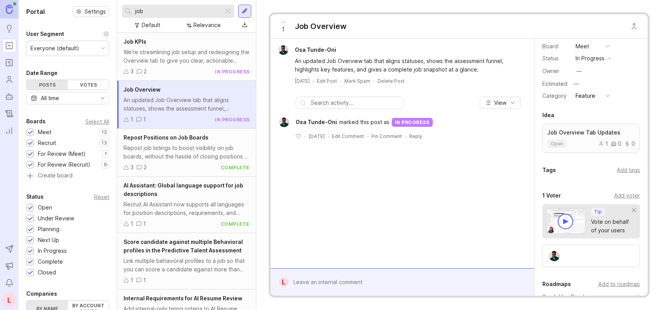
scroll to position [116, 0]
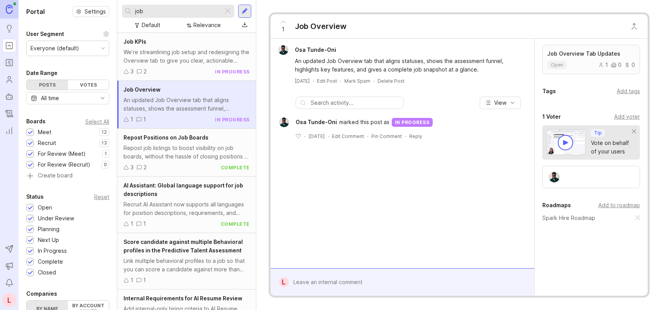
click at [164, 158] on div "Repost job listings to boost visibility on job boards, without the hassle of cl…" at bounding box center [187, 152] width 126 height 17
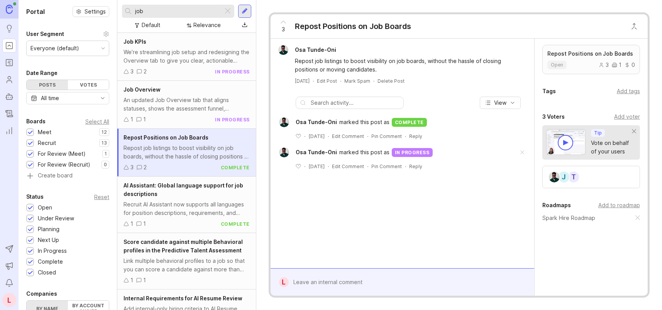
click at [229, 11] on div at bounding box center [227, 11] width 9 height 10
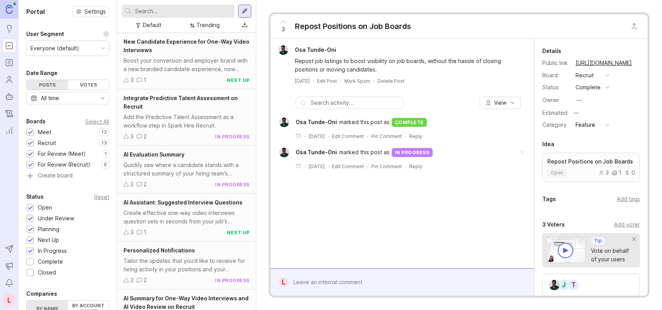
click at [185, 63] on div "Boost your conversion and employer brand with a new branded candidate experienc…" at bounding box center [187, 64] width 126 height 17
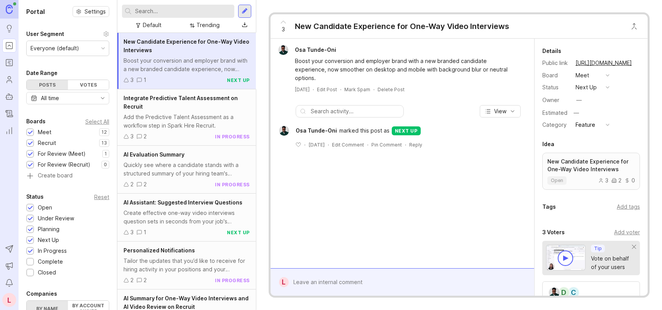
click at [41, 207] on div "Open" at bounding box center [45, 207] width 14 height 8
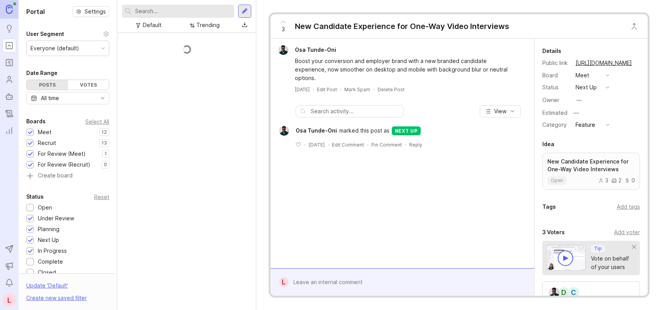
click at [47, 228] on div "Planning" at bounding box center [49, 229] width 22 height 8
click at [48, 238] on div "Next Up" at bounding box center [48, 240] width 21 height 8
click at [52, 255] on div "Status Reset Open 1 Under Review 1 Planning 1 Next Up 1 In Progress 1 Complete …" at bounding box center [68, 234] width 99 height 85
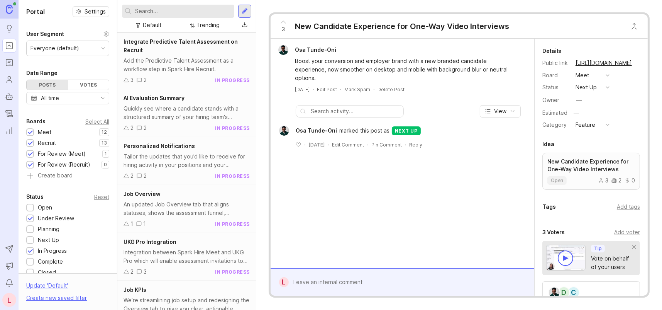
click at [51, 253] on div "In Progress" at bounding box center [52, 250] width 29 height 8
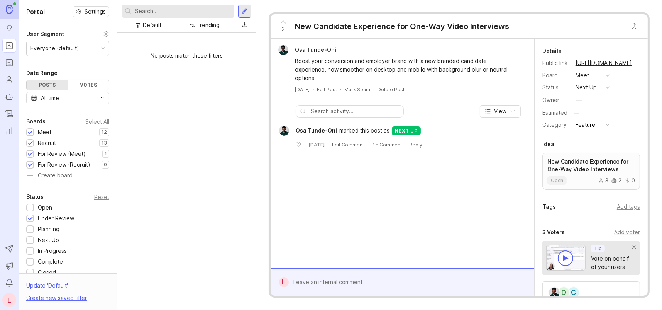
click at [32, 205] on div at bounding box center [30, 208] width 5 height 6
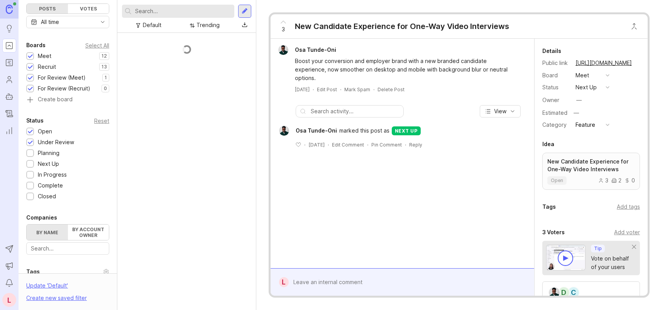
scroll to position [77, 0]
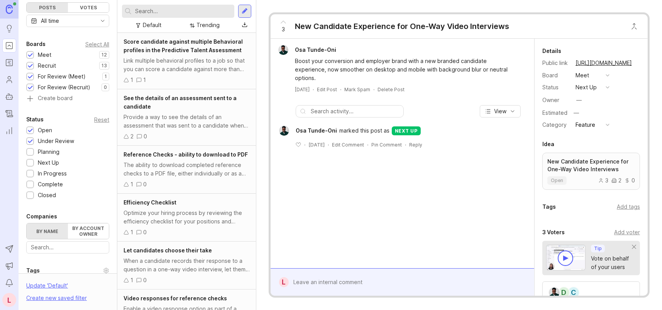
click at [31, 185] on div at bounding box center [30, 185] width 5 height 6
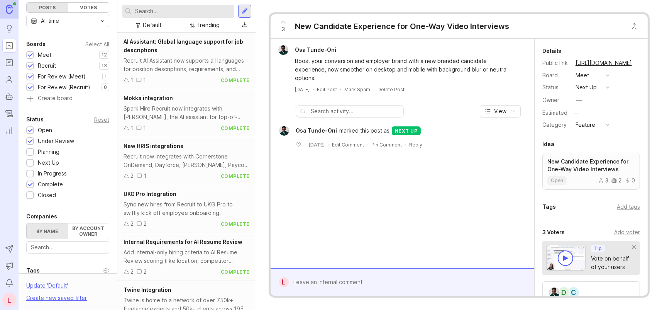
click at [31, 175] on div at bounding box center [30, 174] width 5 height 6
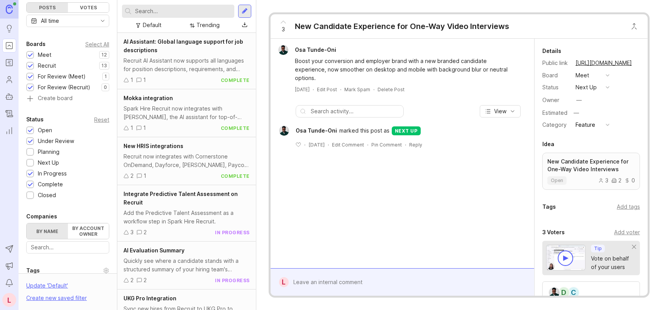
click at [30, 165] on div at bounding box center [30, 163] width 5 height 6
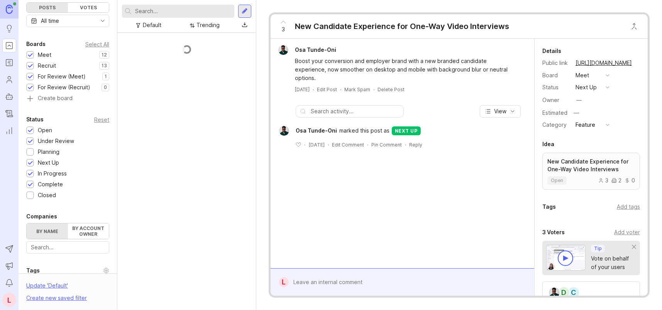
click at [33, 154] on div "Planning" at bounding box center [44, 152] width 37 height 8
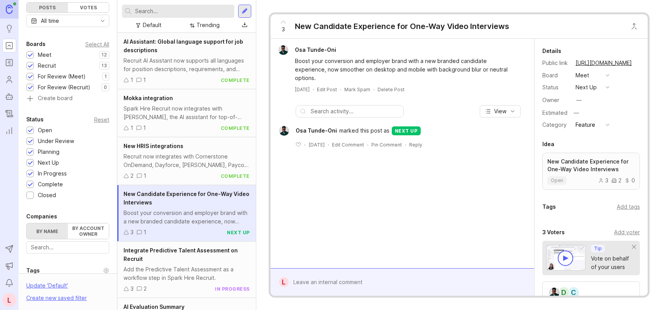
click at [30, 142] on div at bounding box center [30, 142] width 5 height 6
click at [30, 149] on div at bounding box center [30, 152] width 5 height 6
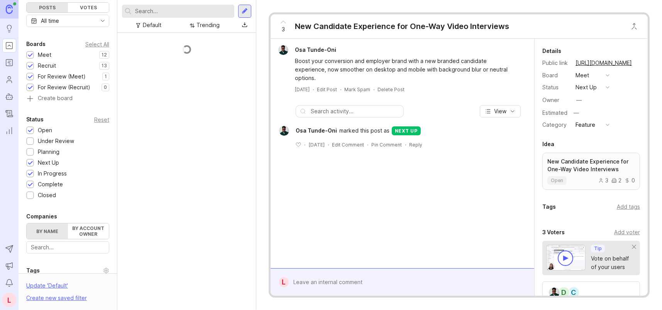
click at [31, 161] on div at bounding box center [30, 163] width 5 height 6
click at [31, 171] on div at bounding box center [30, 174] width 5 height 6
click at [30, 185] on div at bounding box center [30, 185] width 5 height 6
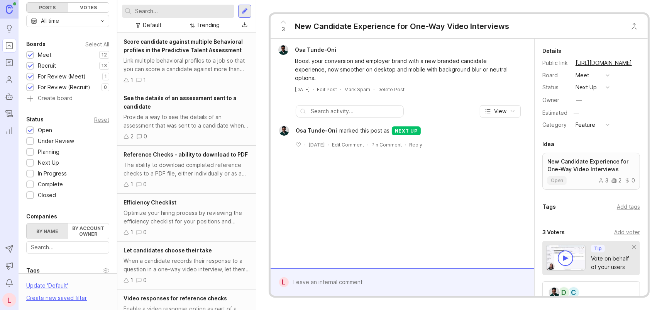
scroll to position [35, 0]
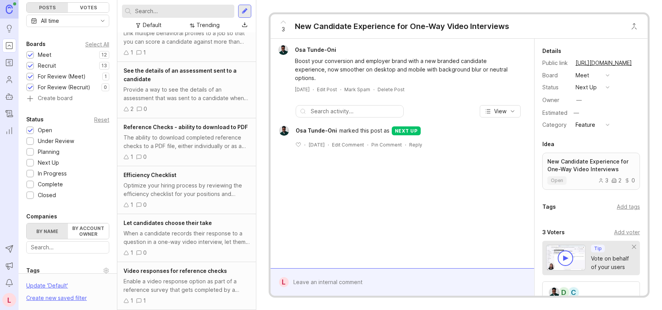
click at [180, 246] on div "When a candidate records their response to a question in a one-way video interv…" at bounding box center [187, 237] width 126 height 17
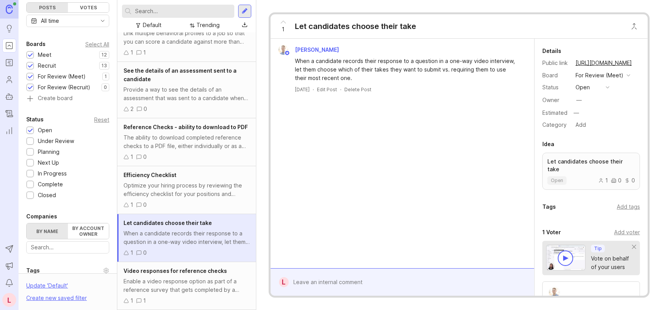
click at [183, 281] on div "Enable a video response option as part of a reference survey that gets complete…" at bounding box center [187, 285] width 126 height 17
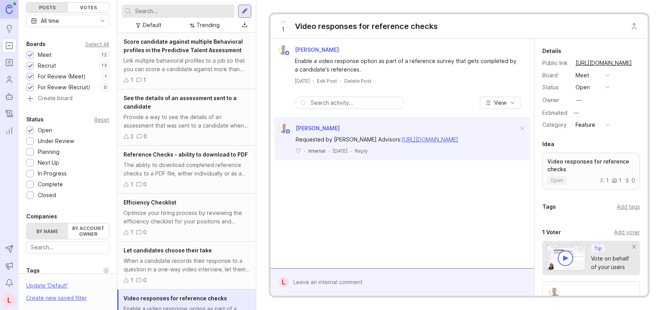
click at [31, 128] on div at bounding box center [30, 131] width 5 height 6
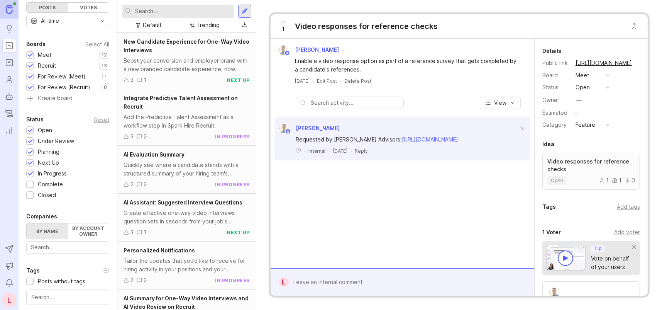
click at [31, 129] on div at bounding box center [30, 131] width 5 height 6
click at [30, 183] on div at bounding box center [30, 185] width 5 height 6
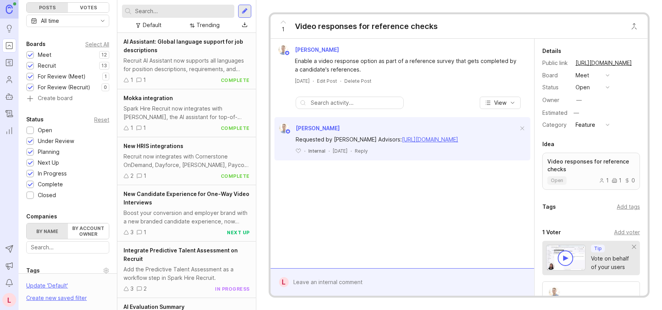
click at [30, 194] on div at bounding box center [30, 196] width 5 height 6
click at [30, 142] on div at bounding box center [30, 142] width 5 height 6
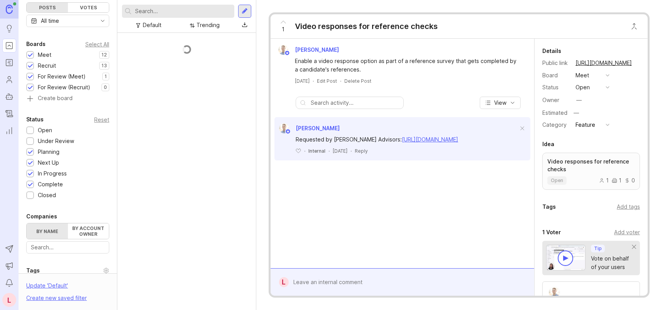
click at [31, 160] on div at bounding box center [30, 163] width 5 height 6
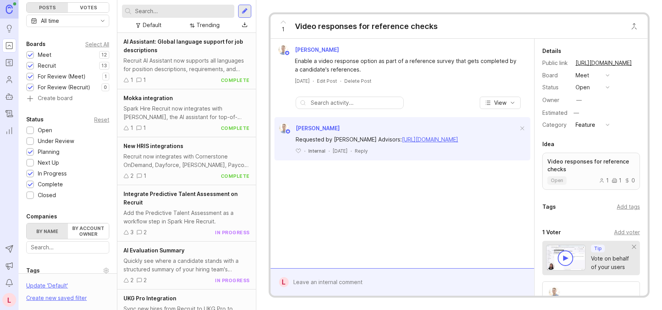
click at [31, 175] on div at bounding box center [30, 174] width 5 height 6
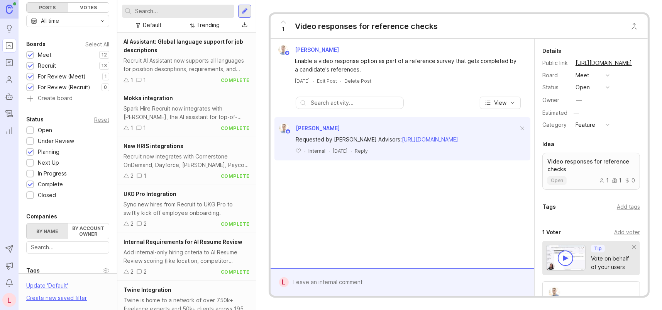
click at [31, 182] on div at bounding box center [30, 185] width 5 height 6
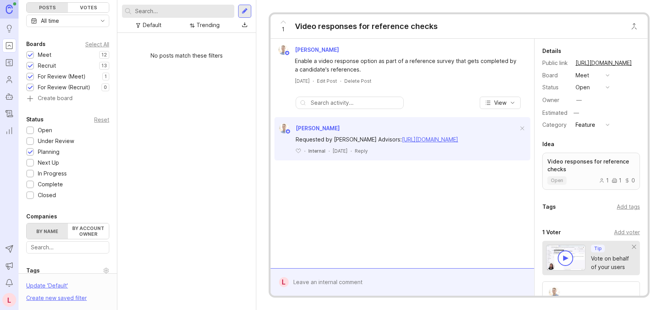
click at [31, 152] on div at bounding box center [30, 152] width 5 height 6
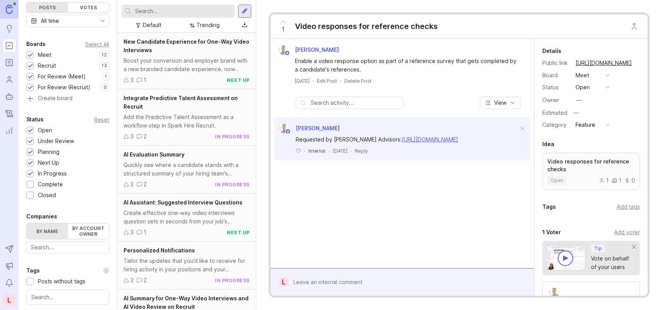
click at [31, 165] on div at bounding box center [30, 163] width 5 height 6
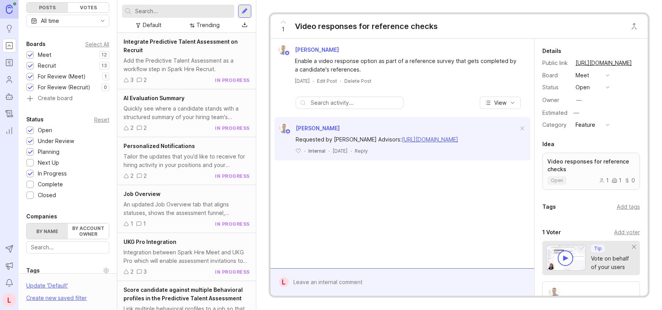
click at [33, 151] on div at bounding box center [30, 152] width 8 height 8
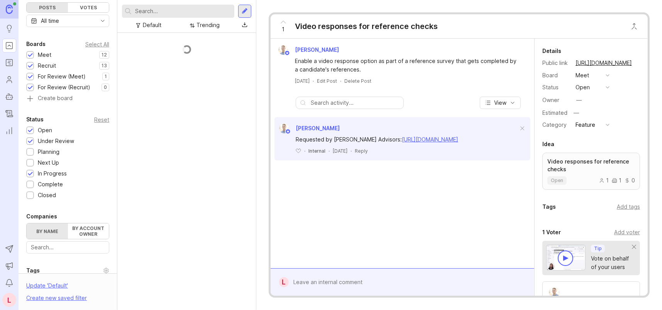
click at [31, 141] on div at bounding box center [30, 142] width 5 height 6
click at [31, 129] on div at bounding box center [30, 131] width 5 height 6
click at [32, 162] on div at bounding box center [30, 163] width 5 height 6
click at [31, 173] on div at bounding box center [30, 174] width 5 height 6
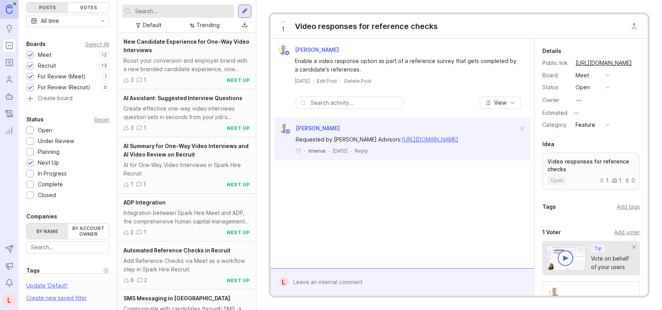
click at [174, 63] on div "Boost your conversion and employer brand with a new branded candidate experienc…" at bounding box center [187, 64] width 126 height 17
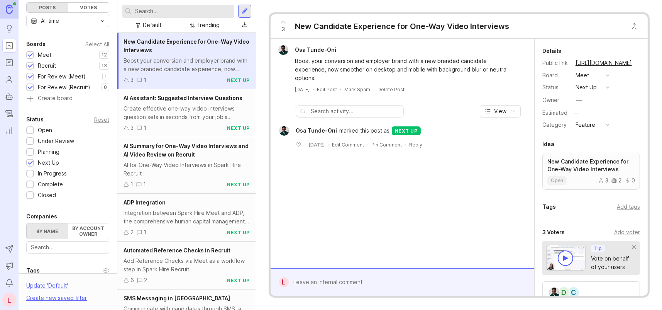
click at [167, 109] on div "Create effective one-way video interviews question sets in seconds from your jo…" at bounding box center [187, 112] width 126 height 17
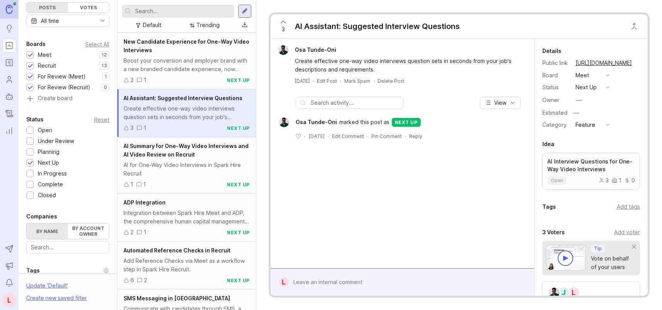
click at [190, 160] on div "AI Summary for One-Way Video Interviews and AI Video Review on Recruit AI for O…" at bounding box center [186, 165] width 139 height 56
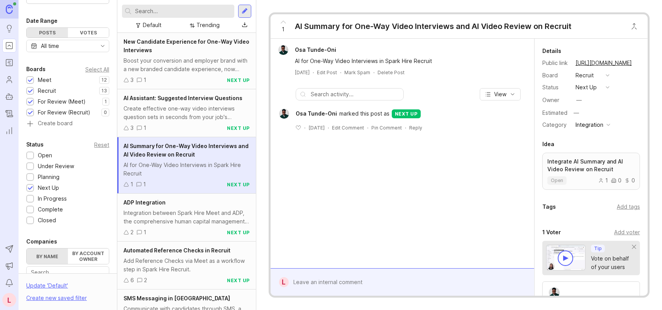
scroll to position [39, 0]
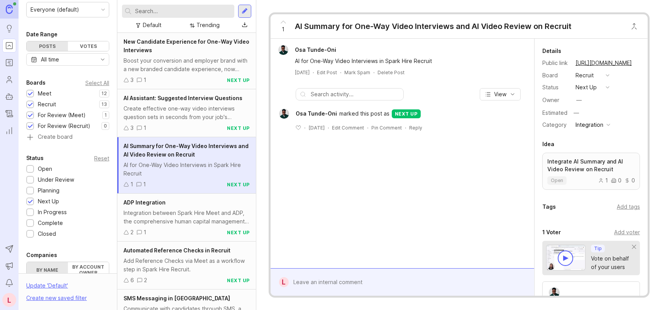
click at [32, 102] on div at bounding box center [30, 105] width 5 height 6
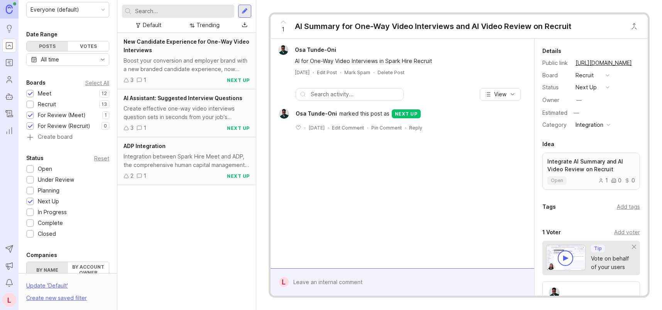
click at [28, 116] on div at bounding box center [30, 116] width 5 height 6
click at [29, 126] on div at bounding box center [30, 127] width 5 height 6
click at [30, 190] on div at bounding box center [30, 191] width 5 height 6
click at [178, 13] on input "text" at bounding box center [183, 11] width 96 height 8
paste input "Reporting & Analytics Redesign for Multiple Assessments"
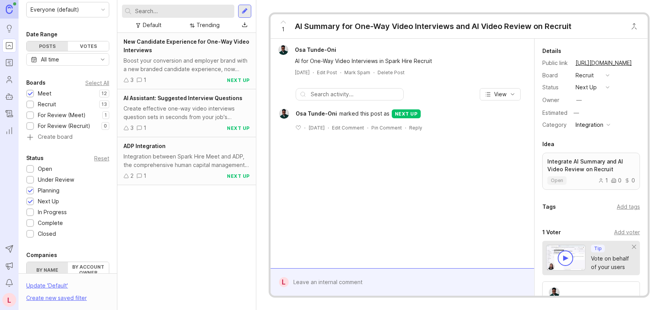
type input "Reporting & Analytics Redesign for Multiple Assessments"
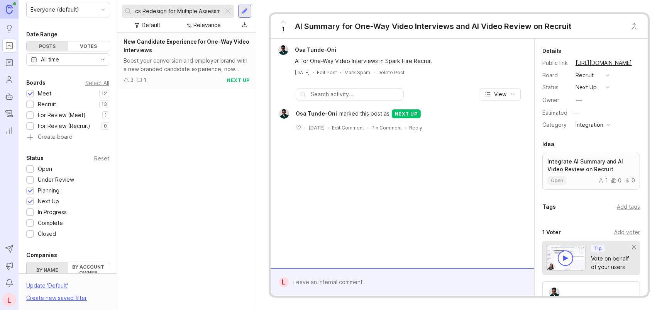
click at [208, 8] on input "Reporting & Analytics Redesign for Multiple Assessments" at bounding box center [177, 11] width 85 height 8
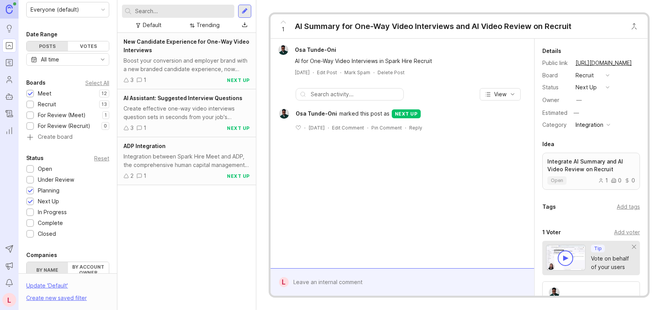
click at [85, 81] on div "Select All" at bounding box center [97, 83] width 24 height 4
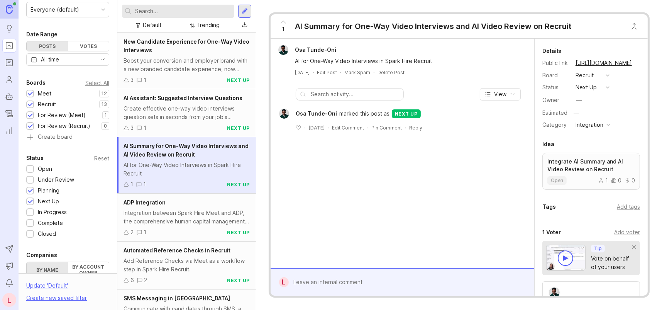
click at [175, 12] on input "text" at bounding box center [183, 11] width 96 height 8
paste input "Reporting & Analytics Redesign for Multiple Assessments"
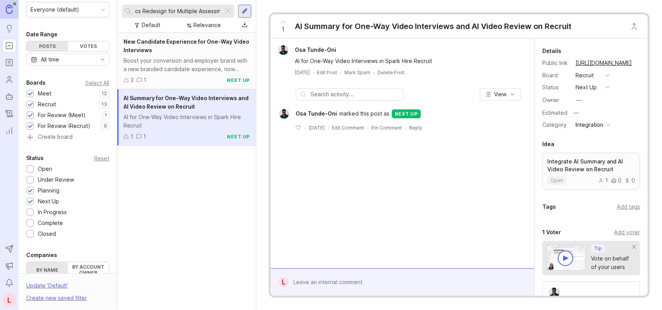
type input "Reporting & Analytics Redesign for Multiple Assessments"
click at [228, 10] on div at bounding box center [227, 11] width 9 height 10
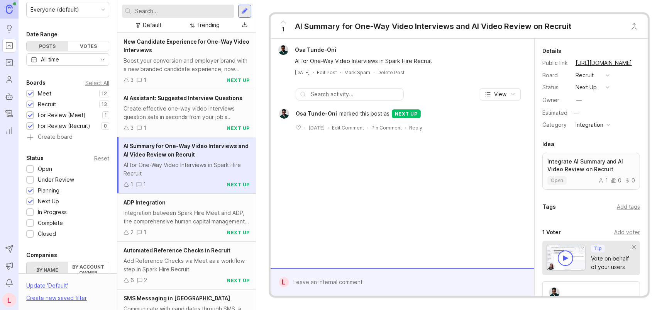
click at [179, 14] on input "text" at bounding box center [183, 11] width 96 height 8
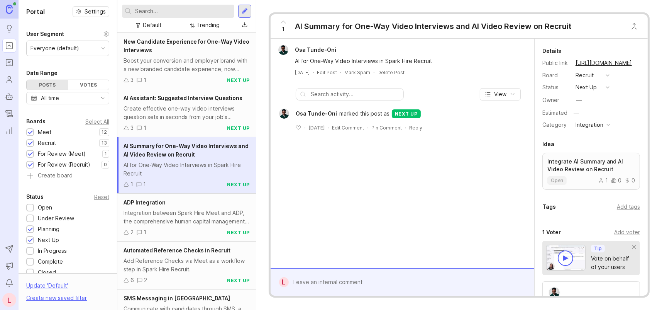
click at [202, 11] on input "text" at bounding box center [183, 11] width 96 height 8
click at [318, 5] on div "1 AI Summary for One-Way Video Interviews and AI Video Review on Recruit Osa Tu…" at bounding box center [459, 155] width 406 height 310
click at [193, 214] on div "Integration between Spark Hire Meet and ADP, the comprehensive human capital ma…" at bounding box center [187, 217] width 126 height 17
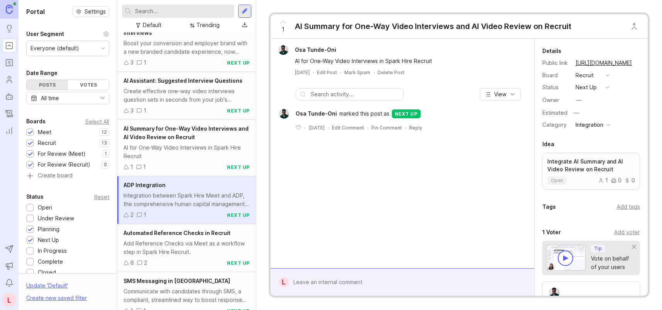
scroll to position [27, 0]
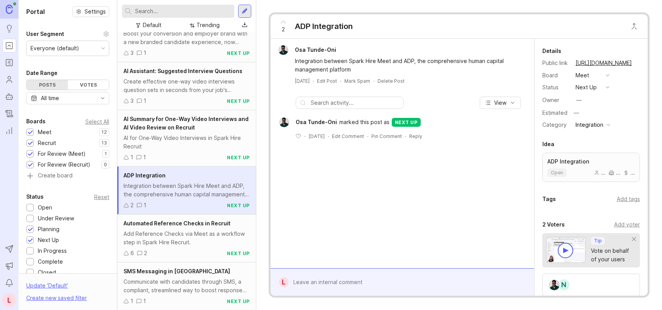
click at [193, 229] on div "Add Reference Checks via Meet as a workflow step in Spark Hire Recruit." at bounding box center [187, 237] width 126 height 17
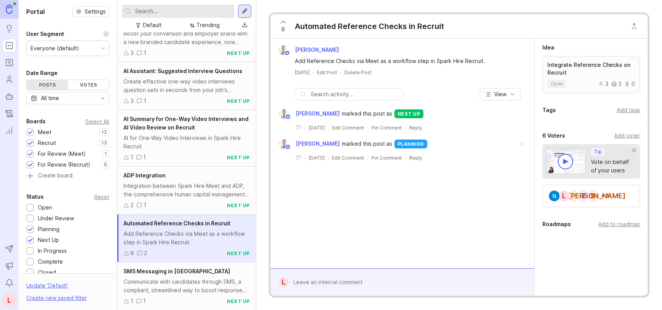
scroll to position [110, 0]
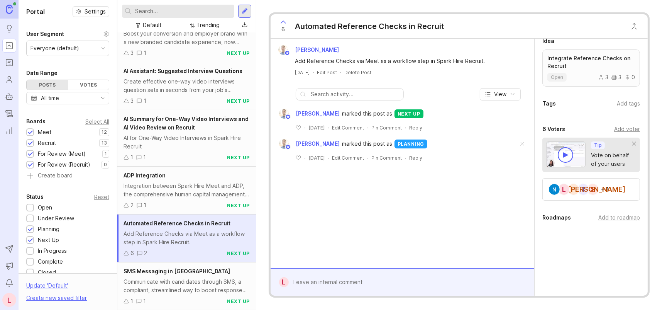
click at [187, 283] on div "Communicate with candidates through SMS, a compliant, streamlined way to boost …" at bounding box center [187, 285] width 126 height 17
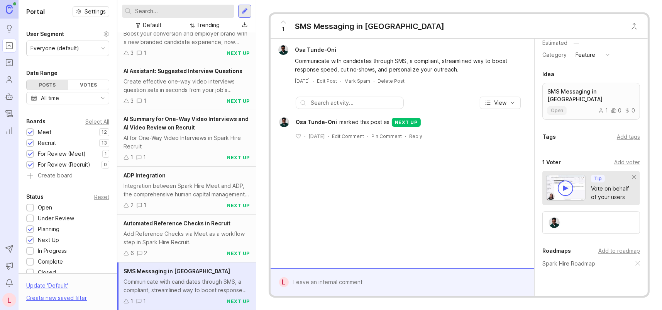
scroll to position [123, 0]
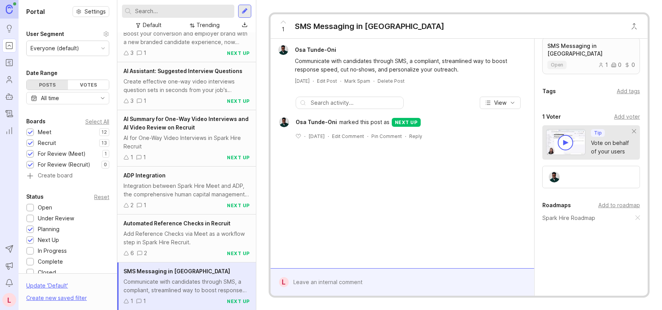
click at [172, 228] on div "Automated Reference Checks in Recruit Add Reference Checks via Meet as a workfl…" at bounding box center [186, 238] width 139 height 48
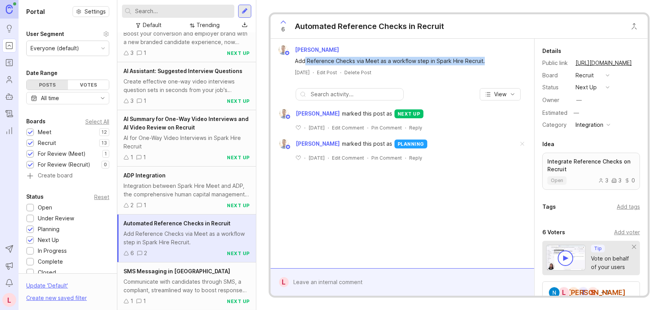
drag, startPoint x: 305, startPoint y: 61, endPoint x: 494, endPoint y: 58, distance: 188.9
click at [494, 58] on div "Add Reference Checks via Meet as a workflow step in Spark Hire Recruit." at bounding box center [407, 61] width 224 height 8
drag, startPoint x: 389, startPoint y: 59, endPoint x: 495, endPoint y: 62, distance: 105.5
click at [495, 62] on div "Add Reference Checks via Meet as a workflow step in Spark Hire Recruit." at bounding box center [407, 61] width 224 height 8
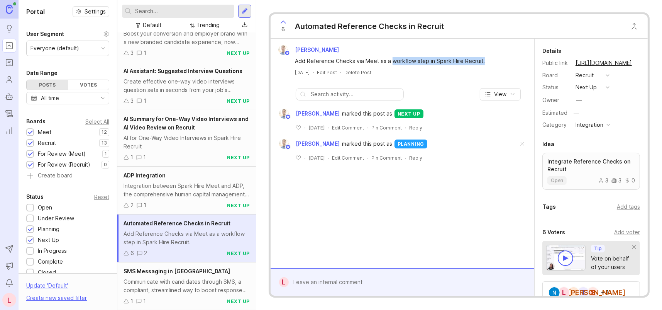
click at [495, 62] on div "Add Reference Checks via Meet as a workflow step in Spark Hire Recruit." at bounding box center [407, 61] width 224 height 8
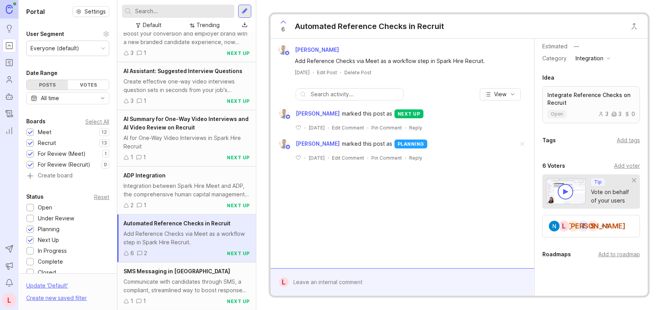
scroll to position [110, 0]
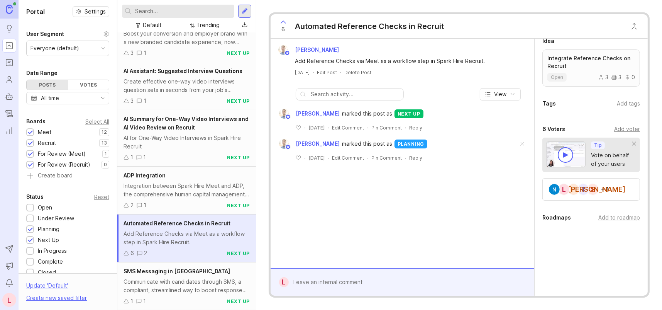
click at [617, 219] on div "Add to roadmap" at bounding box center [620, 217] width 42 height 8
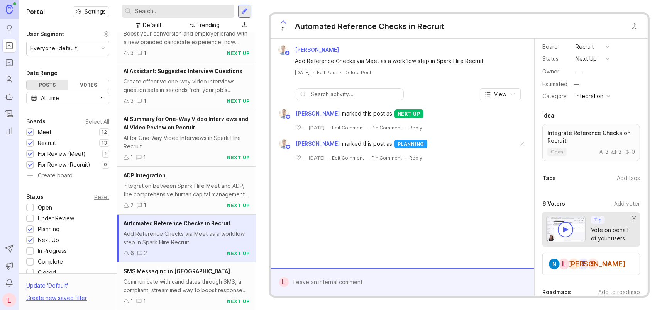
scroll to position [0, 0]
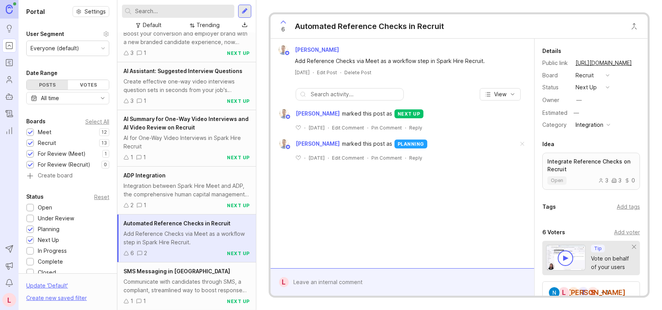
click at [183, 279] on div "Communicate with candidates through SMS, a compliant, streamlined way to boost …" at bounding box center [187, 285] width 126 height 17
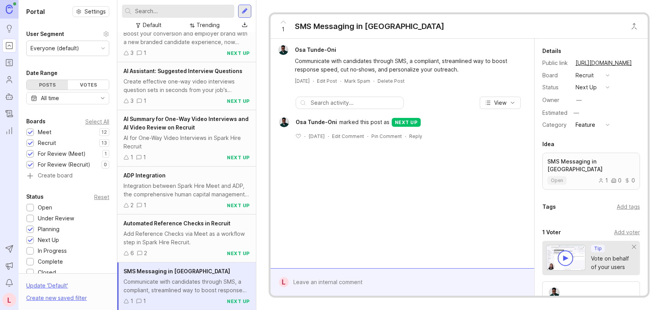
click at [597, 62] on link "https://sparkhire.canny.io/recruit/p/sms-messaging-in-north-america" at bounding box center [604, 63] width 61 height 10
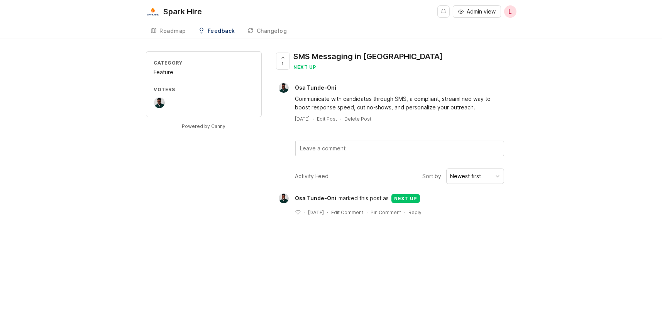
click at [166, 32] on div "Roadmap" at bounding box center [173, 30] width 27 height 5
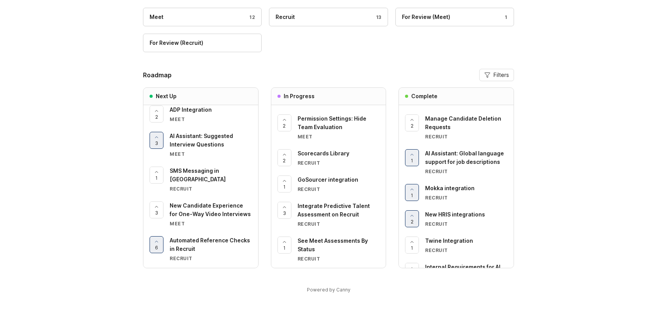
click at [454, 161] on span "AI Assistant: Global language support for job descriptions" at bounding box center [464, 157] width 79 height 15
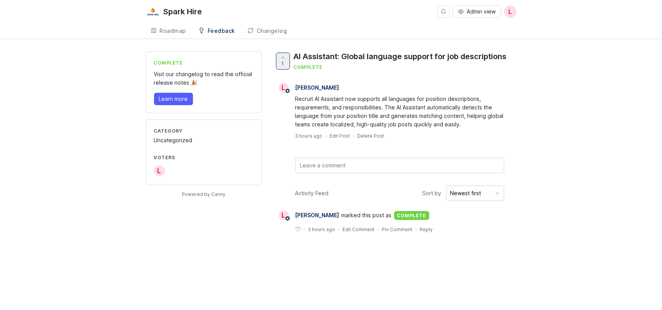
click at [171, 31] on div "Roadmap" at bounding box center [173, 30] width 27 height 5
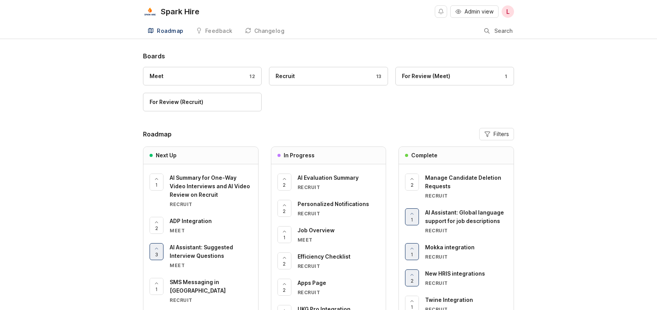
click at [170, 28] on div "Roadmap" at bounding box center [170, 30] width 27 height 5
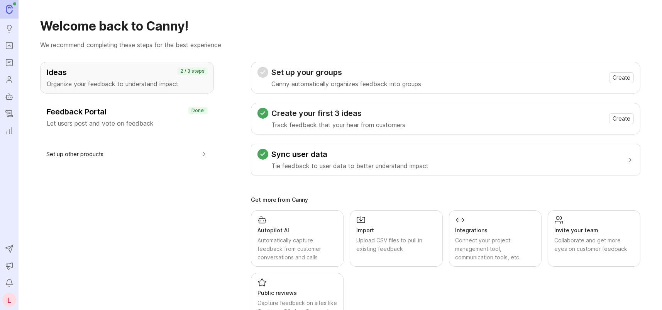
click at [11, 60] on icon "Roadmaps" at bounding box center [9, 62] width 8 height 9
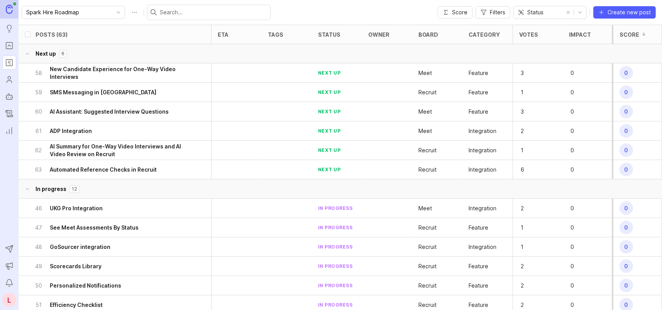
click at [193, 10] on input "text" at bounding box center [213, 12] width 107 height 8
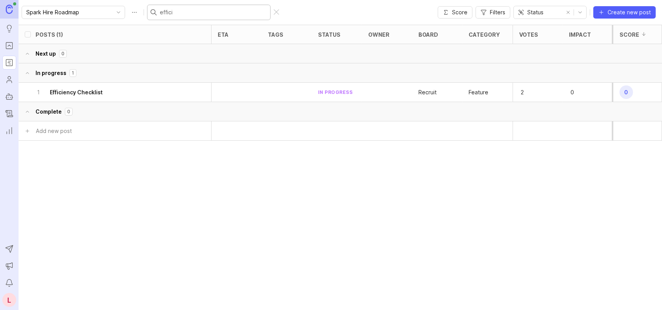
type input "effici"
click at [92, 89] on h6 "Efficiency Checklist" at bounding box center [76, 92] width 53 height 8
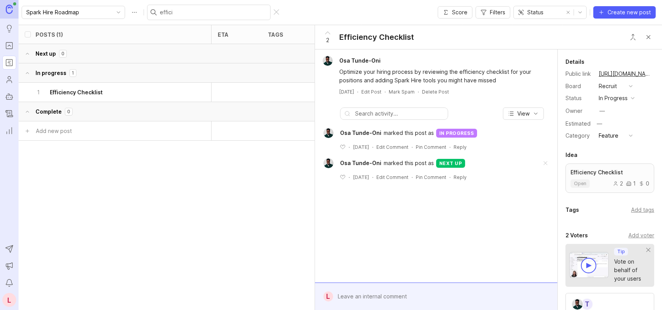
click at [632, 72] on link "https://sparkhire.canny.io/recruit/p/efficiency-checklist-1" at bounding box center [626, 74] width 58 height 10
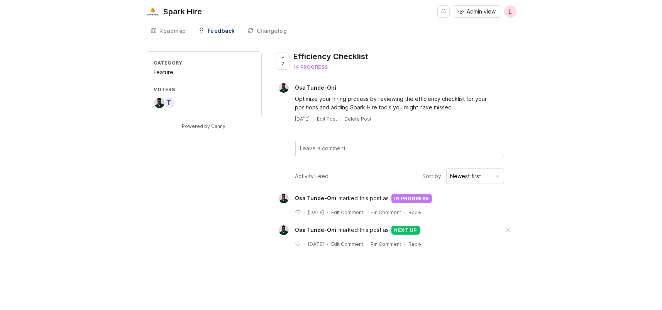
click at [172, 30] on div "Roadmap" at bounding box center [173, 30] width 27 height 5
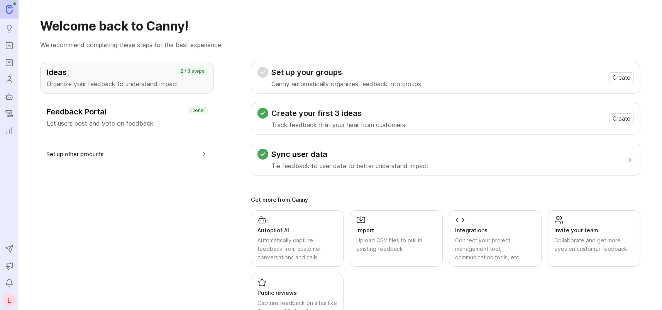
click at [10, 59] on rect "Roadmaps" at bounding box center [9, 62] width 7 height 7
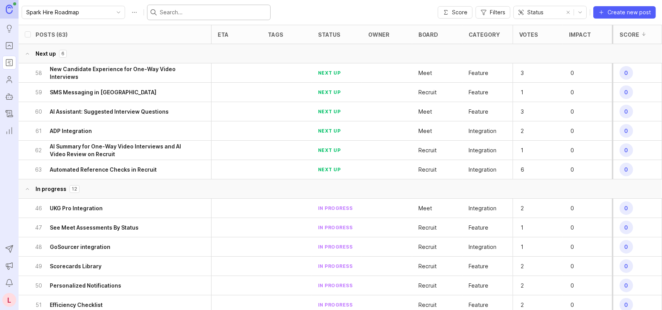
click at [217, 13] on input "text" at bounding box center [213, 12] width 107 height 8
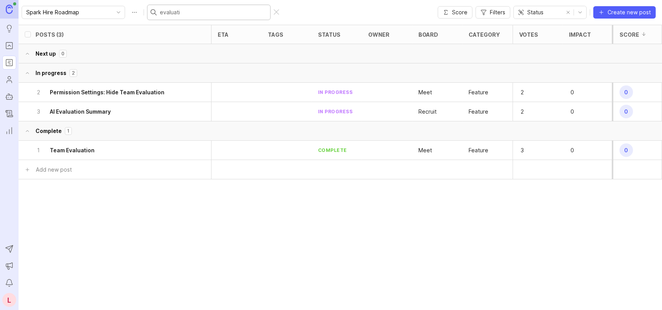
type input "evaluati"
click at [104, 109] on h6 "AI Evaluation Summary" at bounding box center [80, 112] width 61 height 8
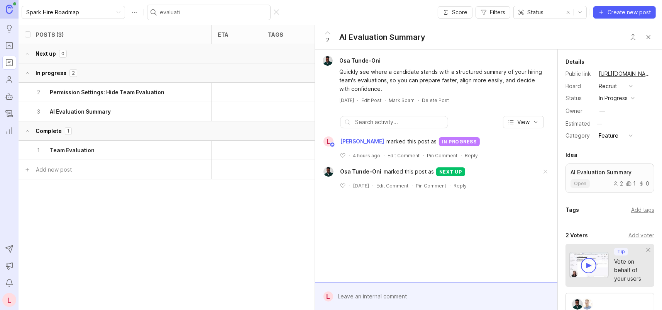
click at [623, 72] on link "https://sparkhire.canny.io/recruit/p/ai-evaluation-summary" at bounding box center [626, 74] width 58 height 10
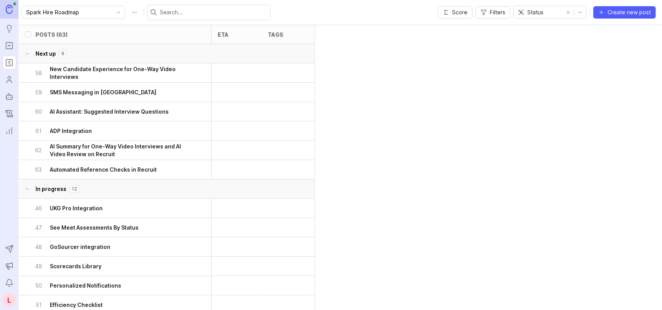
scroll to position [217, 0]
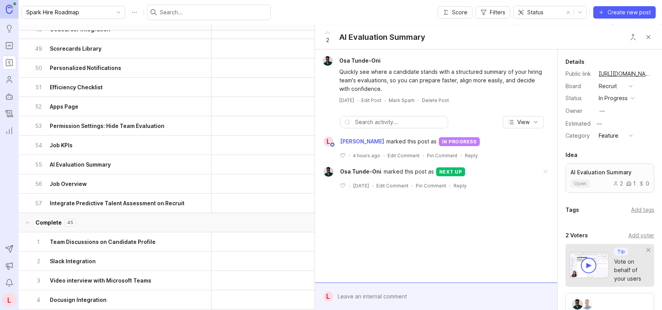
click at [163, 8] on input "text" at bounding box center [213, 12] width 107 height 8
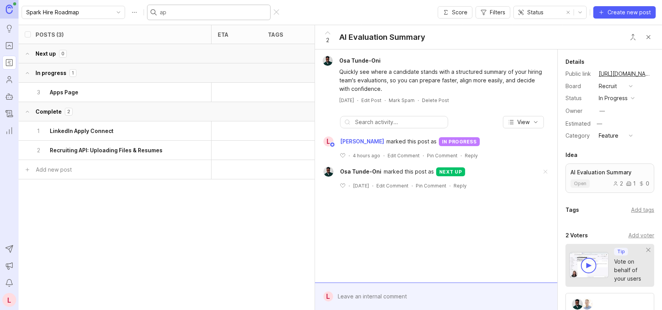
scroll to position [0, 0]
type input "apps"
click at [71, 91] on h6 "Apps Page" at bounding box center [64, 92] width 29 height 8
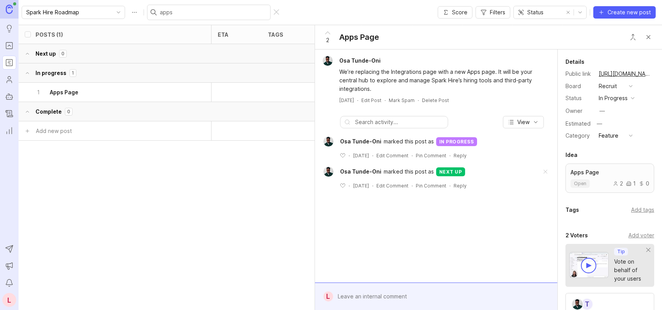
click at [625, 72] on link "https://sparkhire.canny.io/recruit/p/apps-page" at bounding box center [626, 74] width 58 height 10
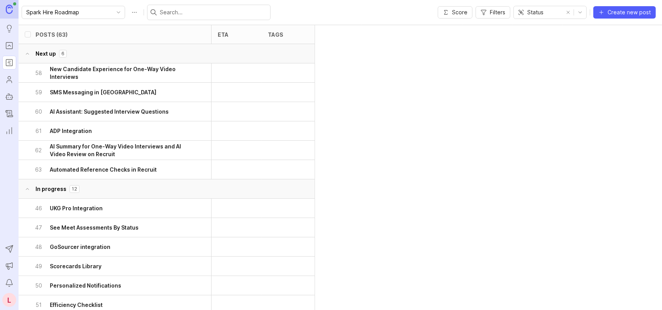
scroll to position [160, 0]
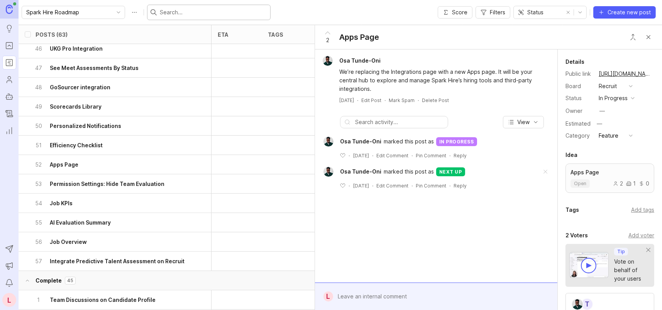
click at [177, 9] on input "text" at bounding box center [213, 12] width 107 height 8
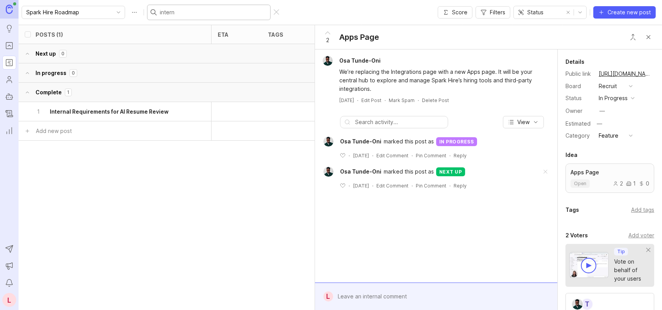
click at [127, 109] on h6 "Internal Requirements for AI Resume Review" at bounding box center [109, 112] width 119 height 8
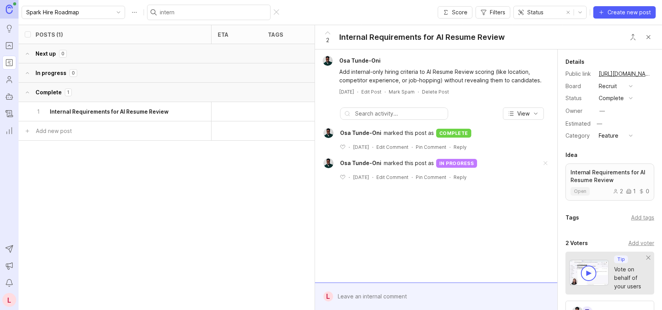
click at [655, 75] on button "copy icon" at bounding box center [660, 73] width 11 height 11
click at [184, 7] on div "intern" at bounding box center [209, 12] width 124 height 15
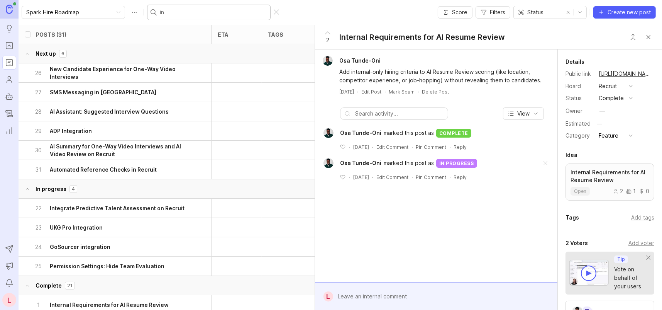
type input "i"
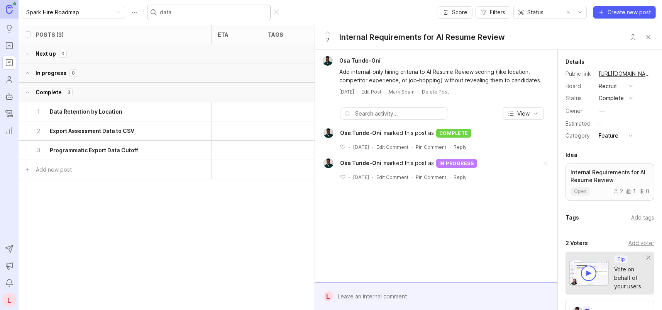
drag, startPoint x: 165, startPoint y: 11, endPoint x: 124, endPoint y: 14, distance: 40.3
click at [124, 14] on div "Spark Hire Roadmap data" at bounding box center [152, 12] width 260 height 15
type input "m"
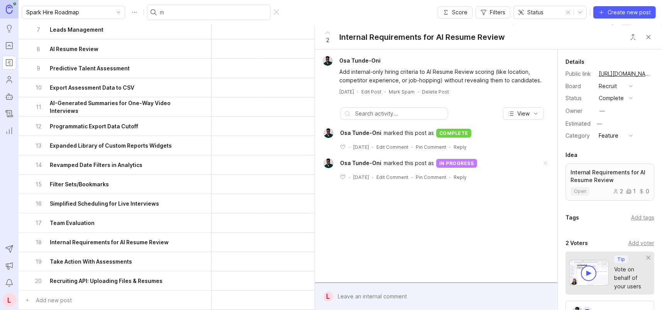
click at [172, 8] on input "m" at bounding box center [213, 12] width 107 height 8
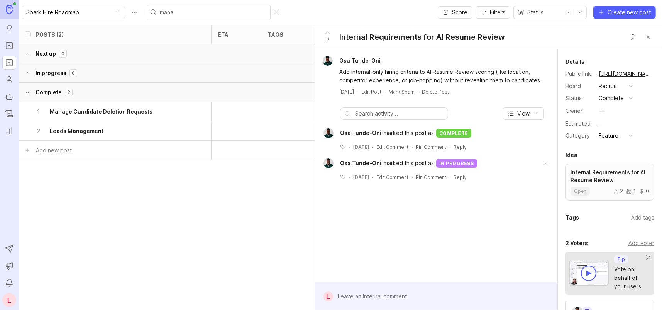
click at [129, 108] on h6 "Manage Candidate Deletion Requests" at bounding box center [101, 112] width 103 height 8
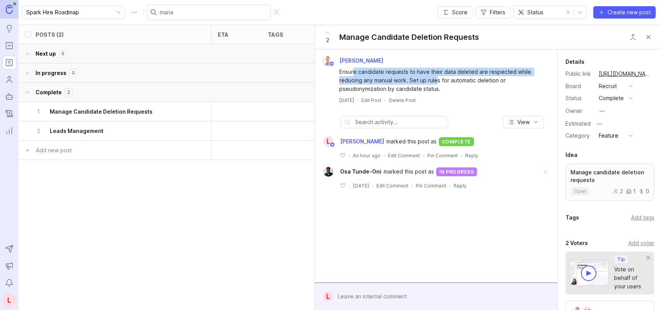
drag, startPoint x: 355, startPoint y: 73, endPoint x: 438, endPoint y: 83, distance: 82.9
click at [438, 83] on div "Ensure candidate requests to have their data deleted are respected while reduci…" at bounding box center [441, 80] width 203 height 25
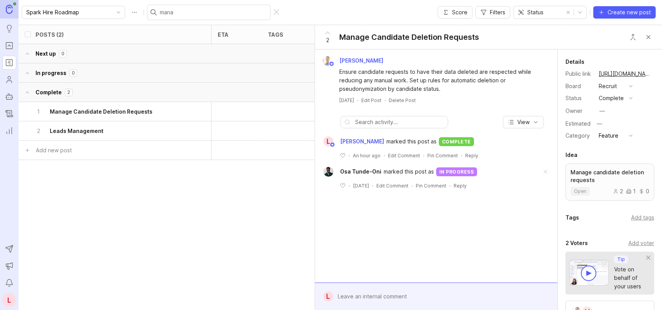
click at [442, 90] on div "Ensure candidate requests to have their data deleted are respected while reduci…" at bounding box center [441, 80] width 203 height 25
click at [655, 73] on button "copy icon" at bounding box center [660, 73] width 11 height 11
click at [166, 8] on input "mana" at bounding box center [213, 12] width 107 height 8
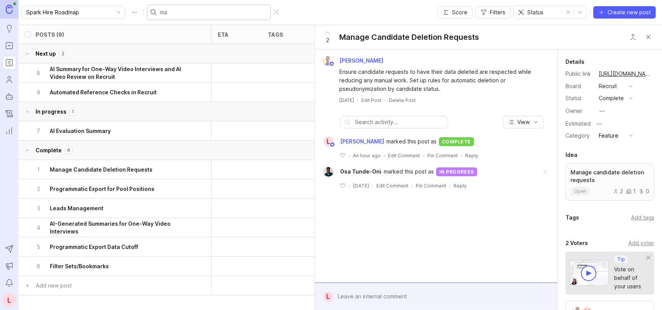
type input "m"
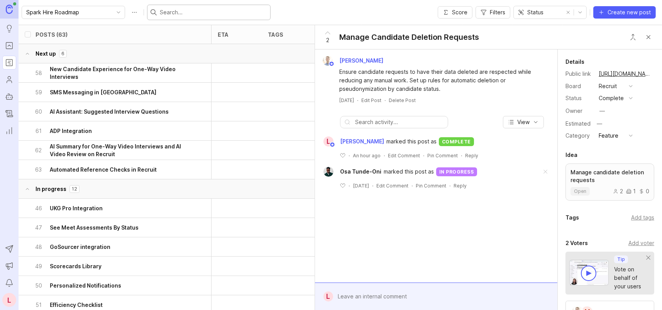
type input "5"
checkbox input "true"
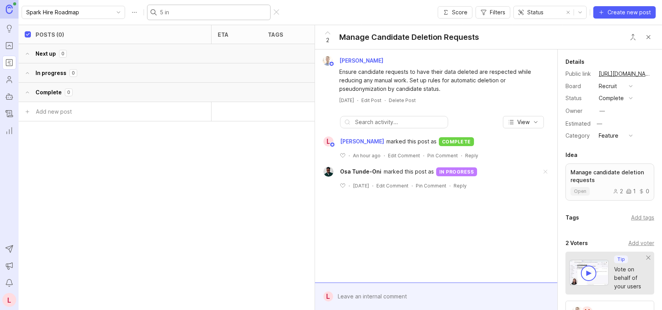
drag, startPoint x: 171, startPoint y: 12, endPoint x: 138, endPoint y: 10, distance: 33.7
click at [147, 10] on div "5 in" at bounding box center [209, 12] width 124 height 15
type input "i"
checkbox input "false"
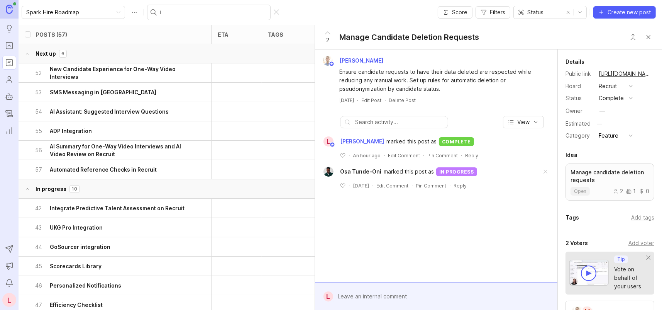
scroll to position [918, 0]
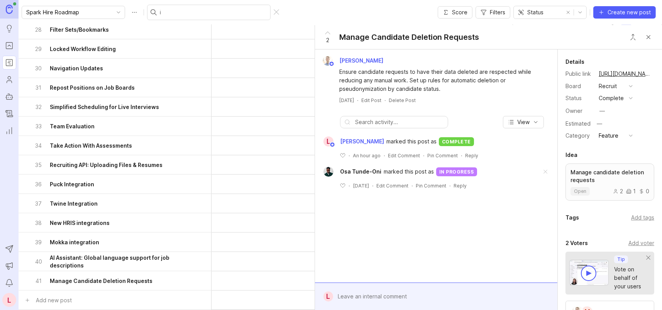
drag, startPoint x: 190, startPoint y: 3, endPoint x: 191, endPoint y: 10, distance: 6.6
click at [190, 4] on div "Spark Hire Roadmap i Score Filters Status Create new post" at bounding box center [341, 12] width 644 height 25
click at [191, 9] on input "i" at bounding box center [213, 12] width 107 height 8
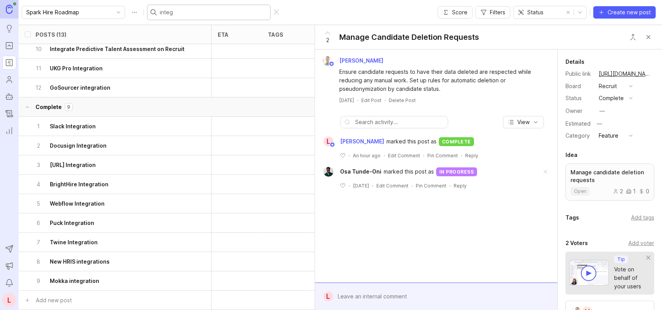
scroll to position [68, 0]
type input "integra"
click at [87, 258] on h6 "New HRIS integrations" at bounding box center [80, 262] width 60 height 8
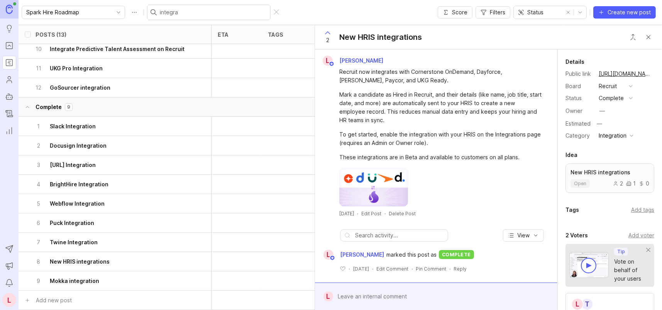
click at [615, 71] on link "https://sparkhire.canny.io/recruit/p/new-hris-integrations" at bounding box center [626, 74] width 58 height 10
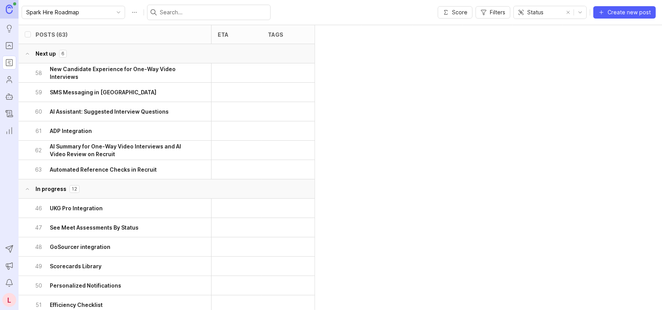
scroll to position [1034, 0]
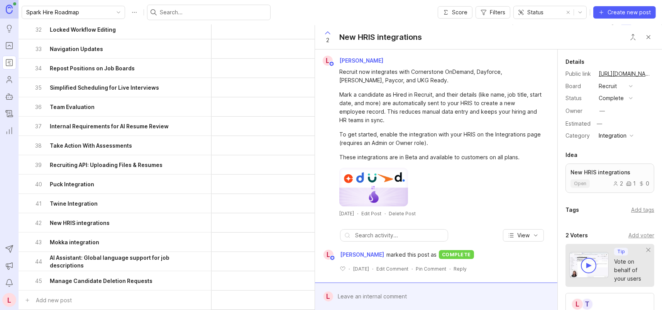
click at [655, 74] on button "copy icon" at bounding box center [660, 73] width 11 height 11
click at [195, 14] on input "text" at bounding box center [213, 12] width 107 height 8
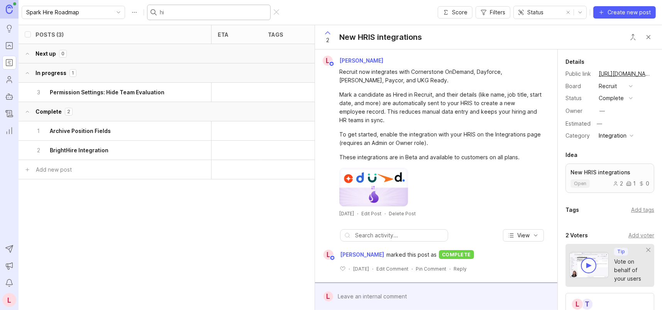
scroll to position [0, 0]
type input "hir"
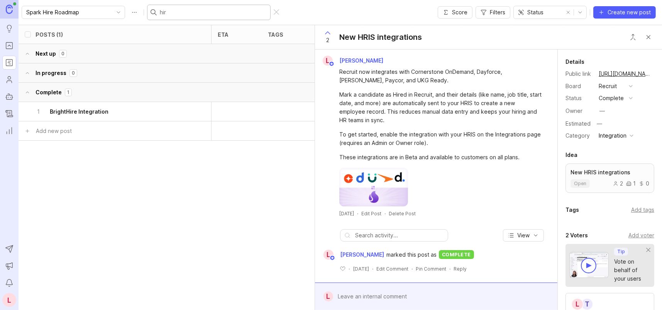
drag, startPoint x: 175, startPoint y: 12, endPoint x: 141, endPoint y: 11, distance: 34.8
click at [147, 11] on div "hir" at bounding box center [209, 12] width 124 height 15
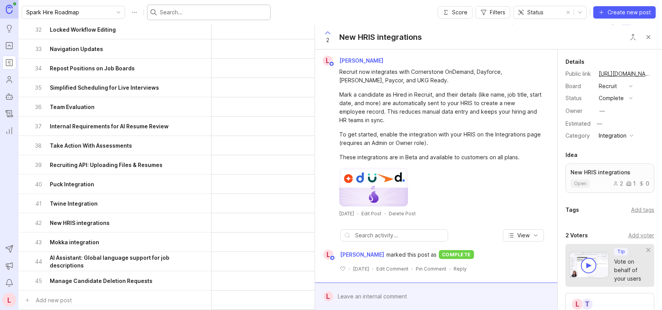
click at [199, 13] on input "text" at bounding box center [213, 12] width 107 height 8
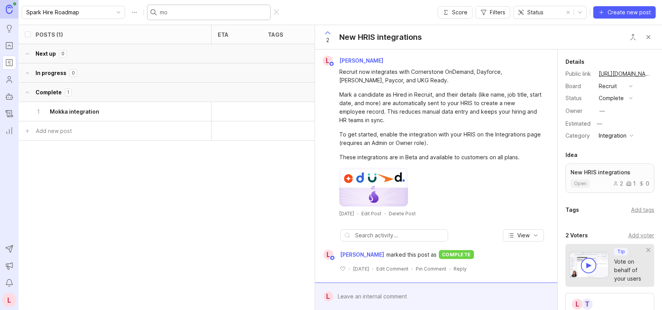
scroll to position [0, 0]
type input "mo"
click at [66, 106] on div "1 Mokka integration" at bounding box center [112, 111] width 154 height 19
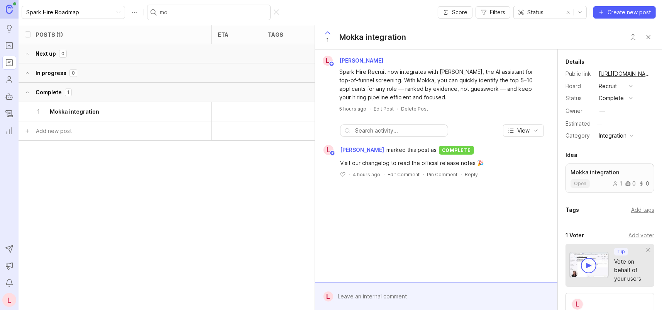
click at [615, 73] on link "https://sparkhire.canny.io/recruit/p/mokka-integration" at bounding box center [626, 74] width 58 height 10
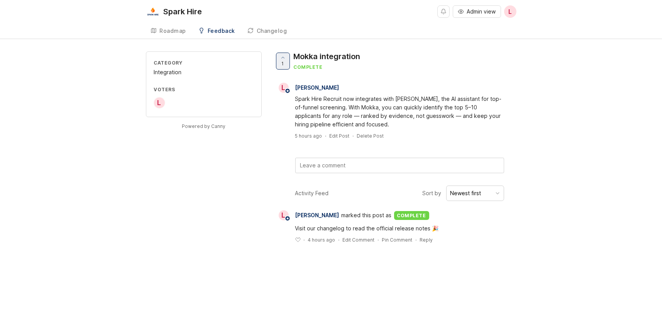
click at [264, 30] on div "Changelog" at bounding box center [272, 30] width 31 height 5
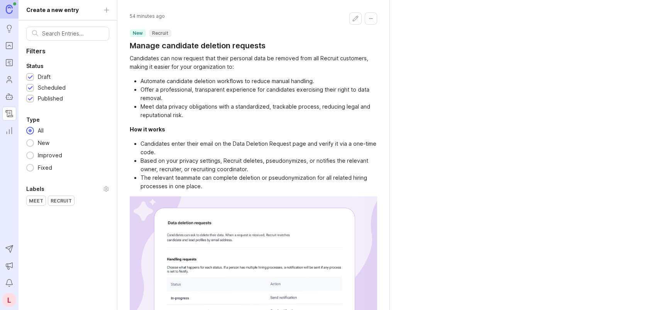
click at [61, 33] on input "text" at bounding box center [72, 33] width 61 height 8
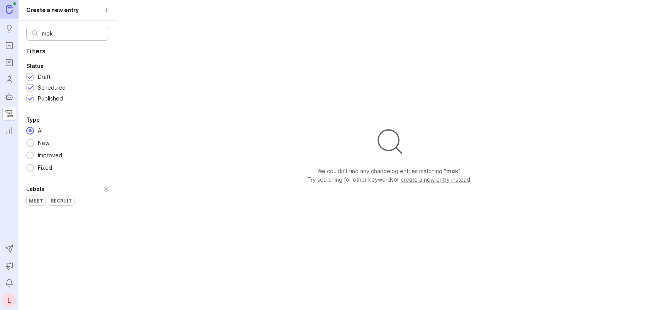
type input "mok"
click at [7, 110] on icon "Changelog" at bounding box center [9, 112] width 5 height 5
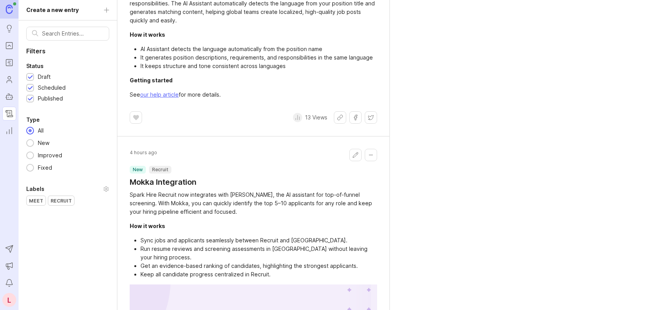
scroll to position [502, 0]
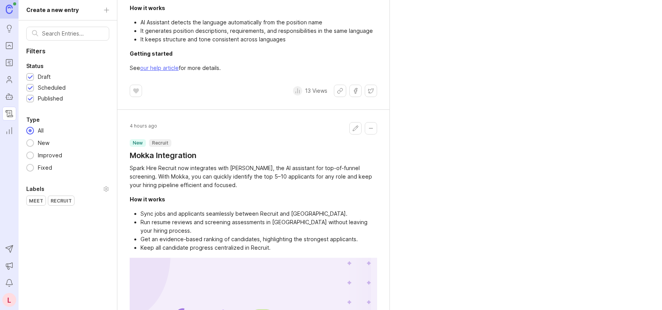
click at [194, 154] on h1 "Mokka Integration" at bounding box center [163, 155] width 67 height 11
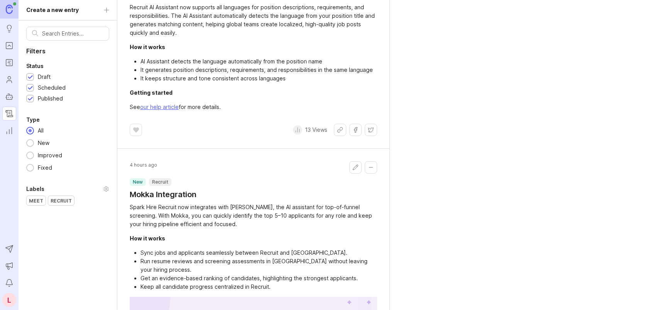
scroll to position [464, 0]
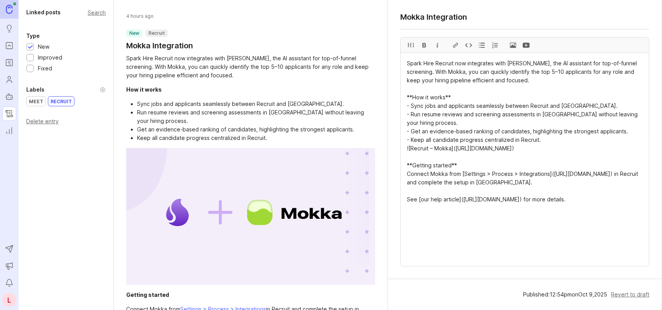
click at [101, 10] on div "Search" at bounding box center [97, 12] width 18 height 4
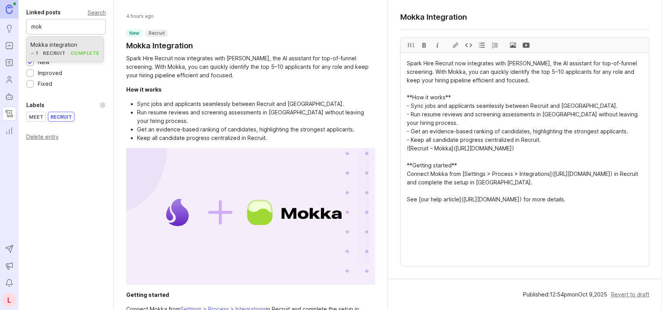
type input "mok"
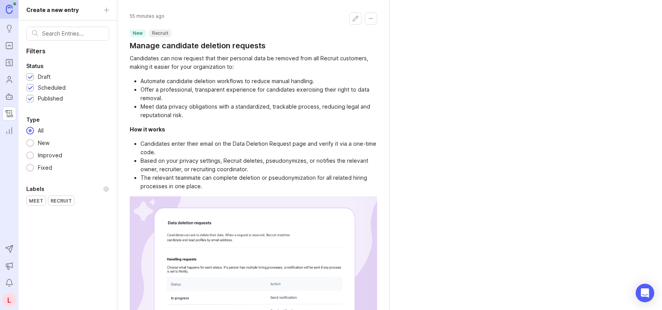
drag, startPoint x: 367, startPoint y: 20, endPoint x: 293, endPoint y: 28, distance: 74.1
click at [293, 28] on header "55 minutes ago new Recruit Manage candidate deletion requests" at bounding box center [254, 31] width 248 height 39
click at [350, 21] on button "Edit changelog entry" at bounding box center [356, 18] width 12 height 12
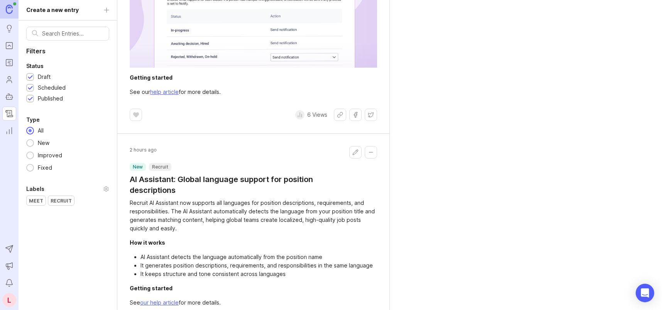
scroll to position [270, 0]
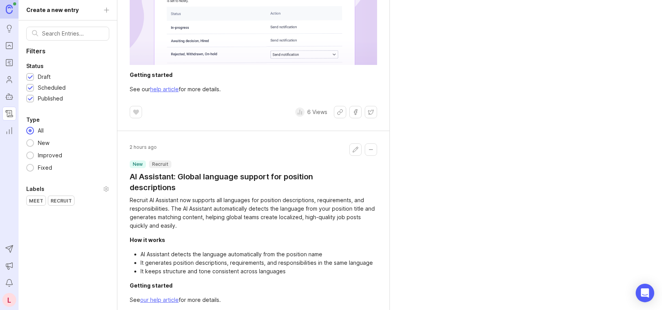
click at [351, 147] on button "Edit changelog entry" at bounding box center [356, 149] width 12 height 12
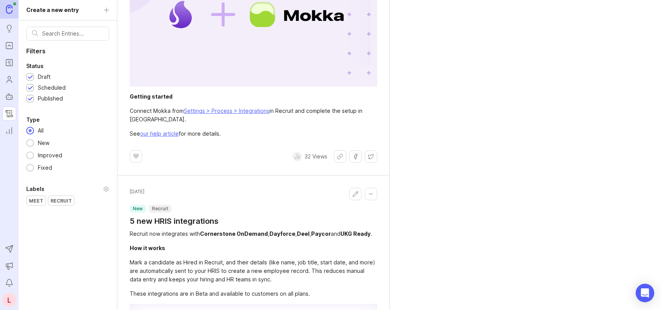
scroll to position [811, 0]
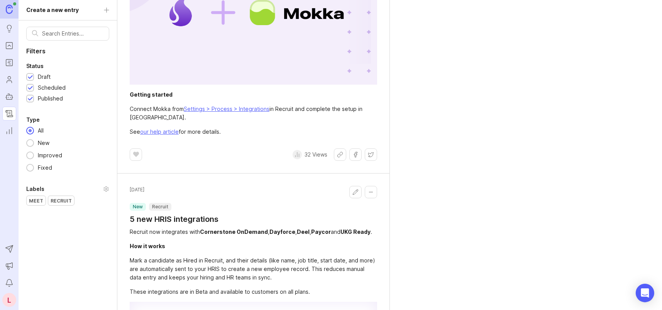
click at [353, 188] on button "Edit changelog entry" at bounding box center [356, 192] width 12 height 12
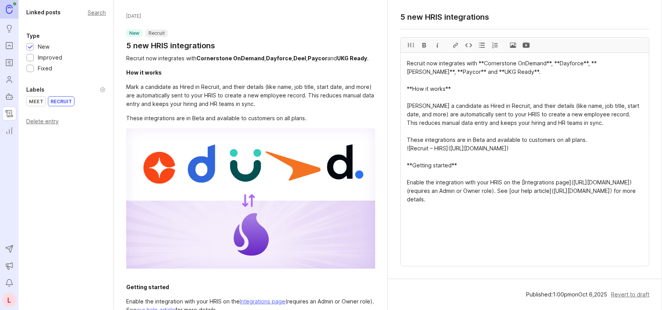
click at [98, 12] on div "Search" at bounding box center [97, 12] width 18 height 4
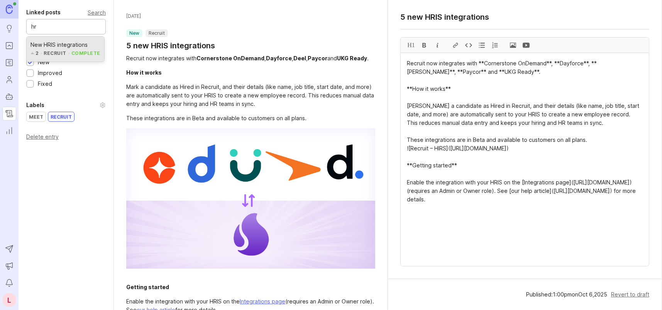
type input "hr"
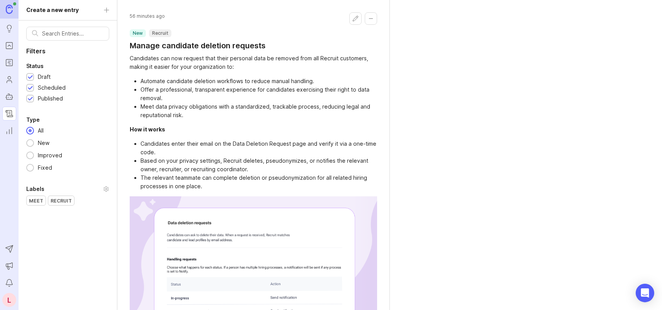
click at [10, 59] on rect "Roadmaps" at bounding box center [9, 62] width 7 height 7
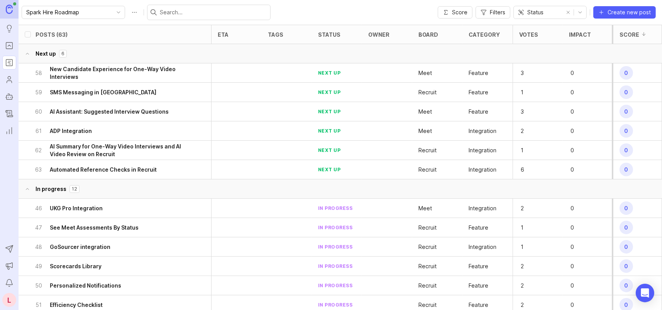
click at [206, 15] on input "text" at bounding box center [213, 12] width 107 height 8
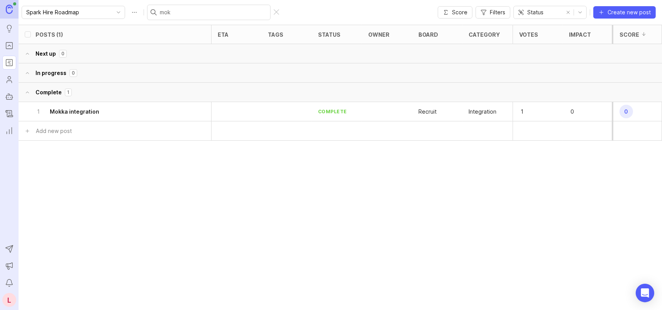
click at [79, 109] on h6 "Mokka integration" at bounding box center [74, 112] width 49 height 8
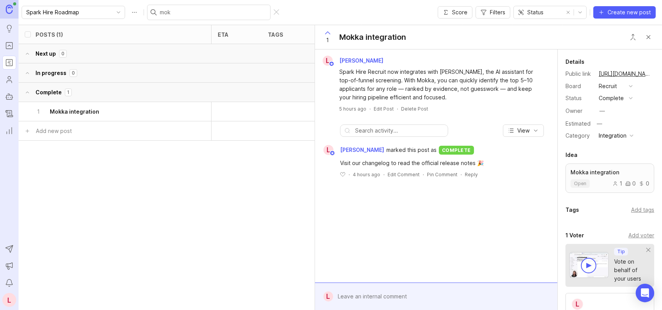
click at [655, 72] on button "copy icon" at bounding box center [660, 73] width 11 height 11
click at [166, 10] on input "mok" at bounding box center [213, 12] width 107 height 8
type input "m"
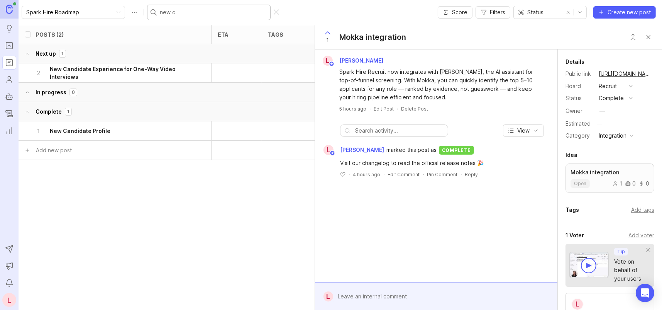
click at [140, 66] on h6 "New Candidate Experience for One-Way Video Interviews" at bounding box center [119, 72] width 139 height 15
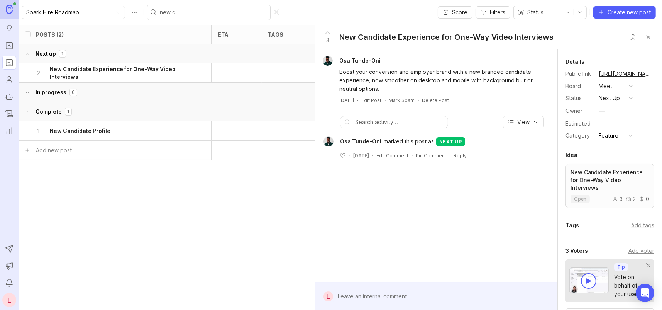
click at [655, 72] on button "copy icon" at bounding box center [660, 73] width 11 height 11
drag, startPoint x: 189, startPoint y: 13, endPoint x: 135, endPoint y: 13, distance: 53.7
click at [147, 13] on div "new c" at bounding box center [209, 12] width 124 height 15
type input "ai vi"
click at [105, 72] on h6 "AI Summary for One-Way Video Interviews and AI Video Review on Recruit" at bounding box center [119, 72] width 139 height 15
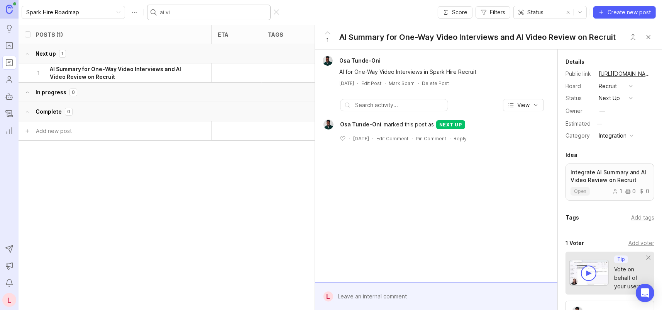
drag, startPoint x: 182, startPoint y: 14, endPoint x: 148, endPoint y: 10, distance: 33.9
click at [160, 10] on input "ai vi" at bounding box center [213, 12] width 107 height 8
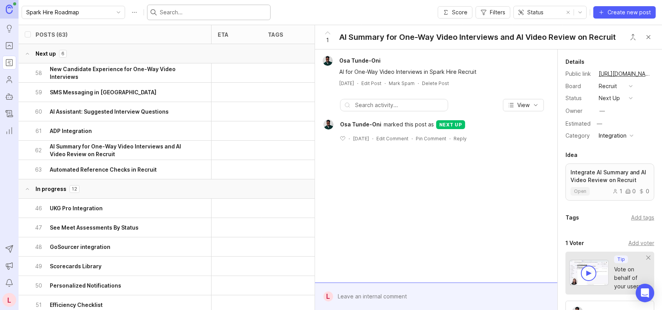
click at [176, 11] on input "text" at bounding box center [213, 12] width 107 height 8
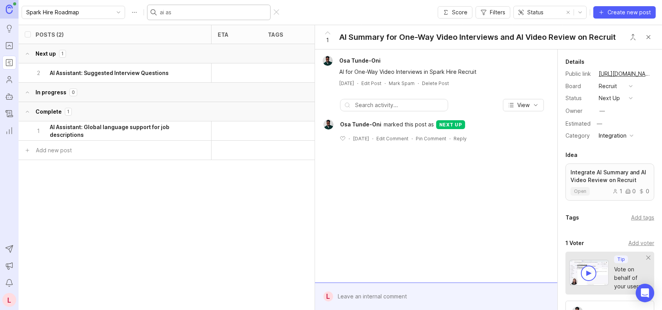
click at [142, 71] on h6 "AI Assistant: Suggested Interview Questions" at bounding box center [109, 73] width 119 height 8
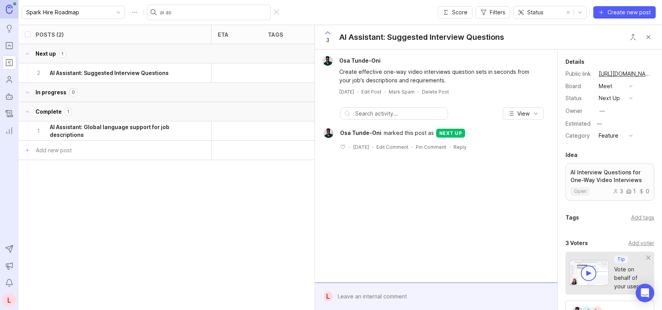
click at [655, 75] on button "copy icon" at bounding box center [660, 73] width 11 height 11
drag, startPoint x: 194, startPoint y: 10, endPoint x: 84, endPoint y: 8, distance: 109.7
click at [84, 8] on div "Spark Hire Roadmap ai as" at bounding box center [152, 12] width 260 height 15
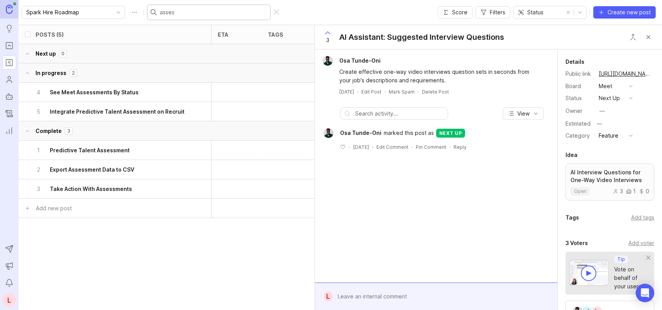
type input "assesm"
checkbox input "true"
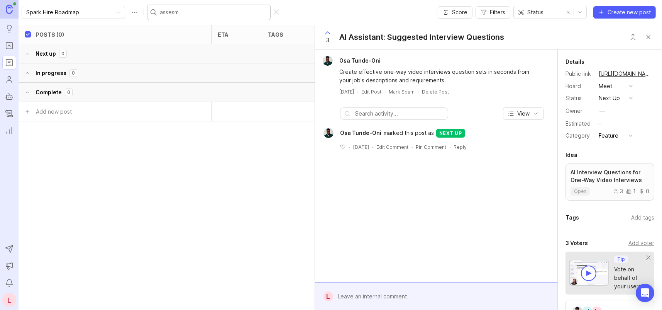
type input "asses"
checkbox input "false"
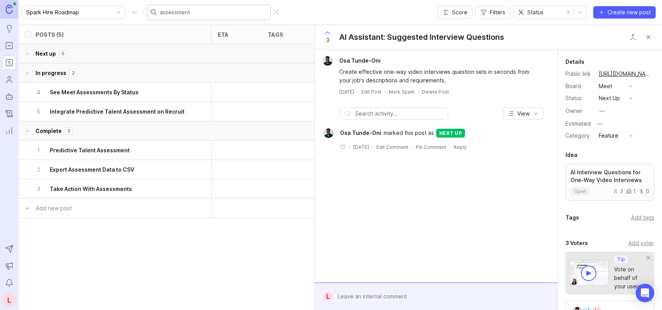
type input "assessment"
click at [112, 15] on icon "toggle icon" at bounding box center [118, 12] width 12 height 6
click at [217, 10] on input "assessment" at bounding box center [213, 12] width 107 height 8
drag, startPoint x: 213, startPoint y: 12, endPoint x: 145, endPoint y: 10, distance: 68.4
click at [147, 10] on div "assessment" at bounding box center [209, 12] width 124 height 15
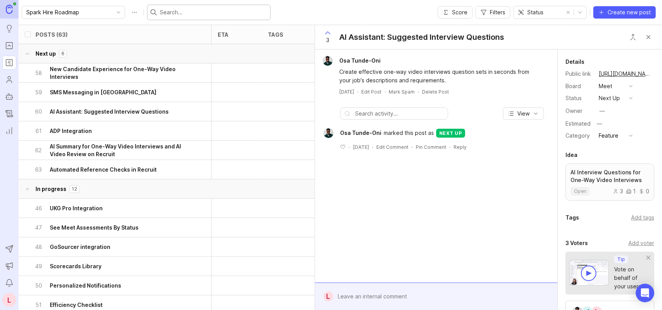
click at [239, 13] on input "text" at bounding box center [213, 12] width 107 height 8
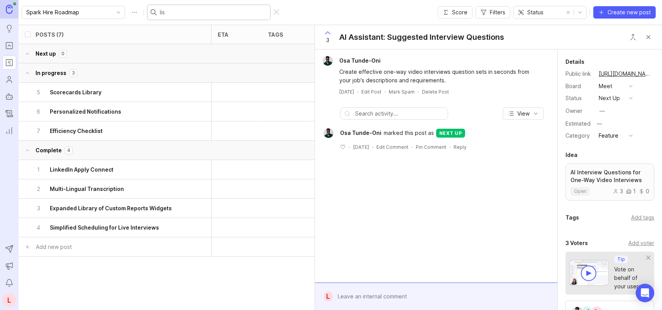
type input "list"
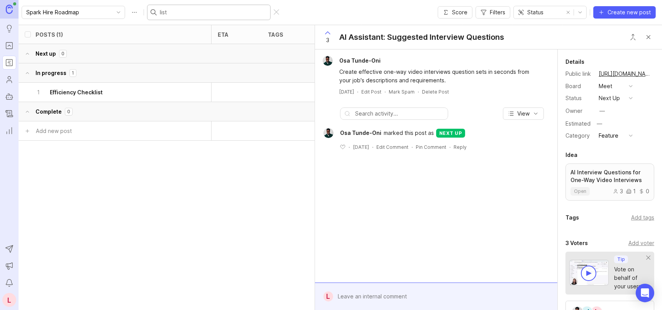
drag, startPoint x: 188, startPoint y: 11, endPoint x: 130, endPoint y: 11, distance: 58.3
click at [130, 11] on div "Spark Hire Roadmap list" at bounding box center [152, 12] width 260 height 15
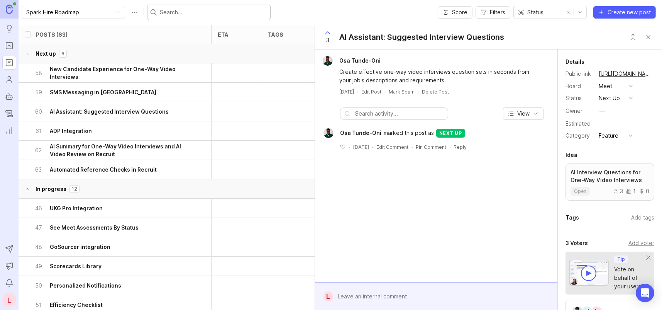
click at [187, 8] on input "text" at bounding box center [213, 12] width 107 height 8
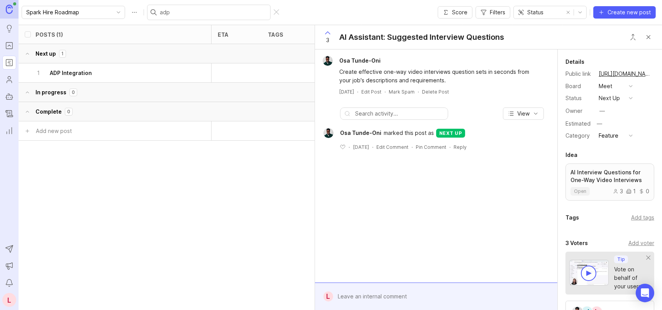
click at [89, 68] on div "1 ADP Integration" at bounding box center [112, 72] width 154 height 19
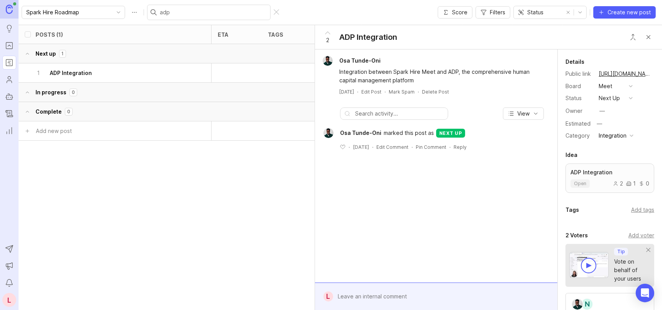
click at [655, 73] on button "copy icon" at bounding box center [660, 73] width 11 height 11
drag, startPoint x: 164, startPoint y: 14, endPoint x: 119, endPoint y: 11, distance: 44.9
click at [119, 11] on div "Spark Hire Roadmap adp" at bounding box center [152, 12] width 260 height 15
click at [94, 110] on h6 "Navigation Updates" at bounding box center [76, 112] width 53 height 8
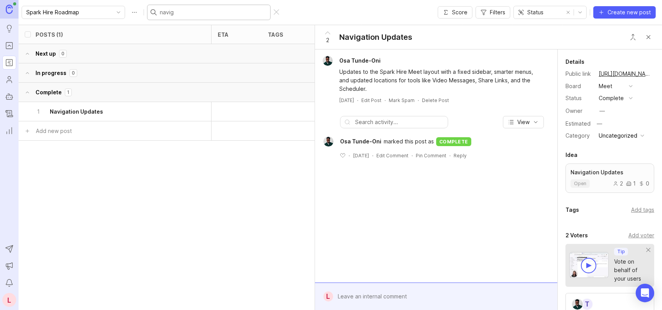
drag, startPoint x: 192, startPoint y: 8, endPoint x: 103, endPoint y: 6, distance: 89.3
click at [103, 6] on div "Spark Hire Roadmap navig" at bounding box center [152, 12] width 260 height 15
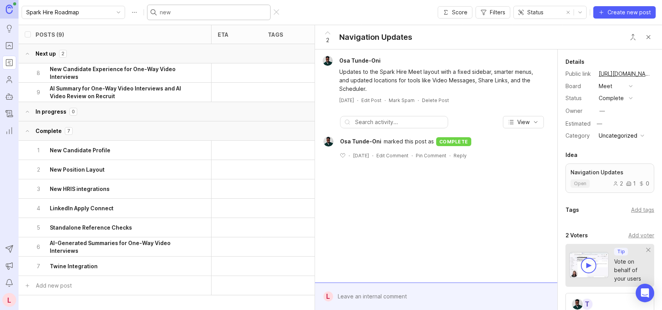
type input "neww"
checkbox input "true"
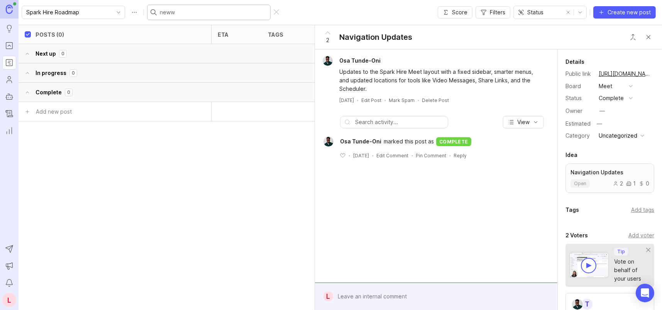
type input "new"
checkbox input "false"
type input "new pos"
click at [71, 111] on h6 "New Position Layout" at bounding box center [77, 112] width 55 height 8
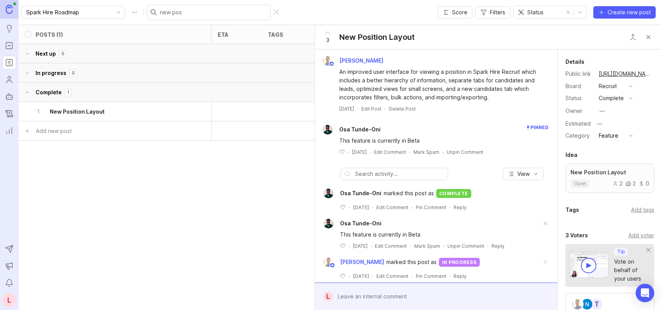
click at [8, 62] on icon "Roadmaps" at bounding box center [9, 62] width 8 height 9
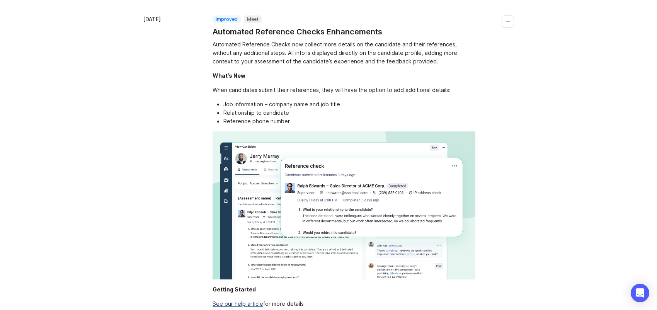
scroll to position [1738, 0]
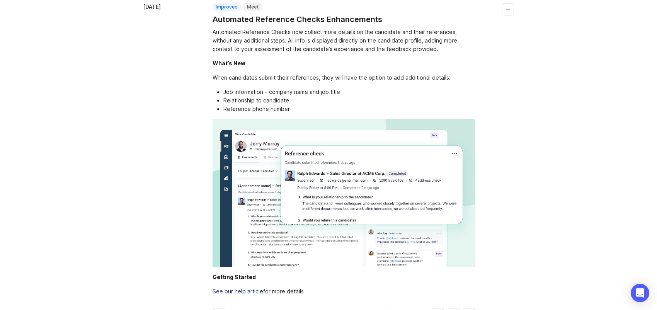
click at [250, 288] on link "See our help article" at bounding box center [237, 291] width 51 height 7
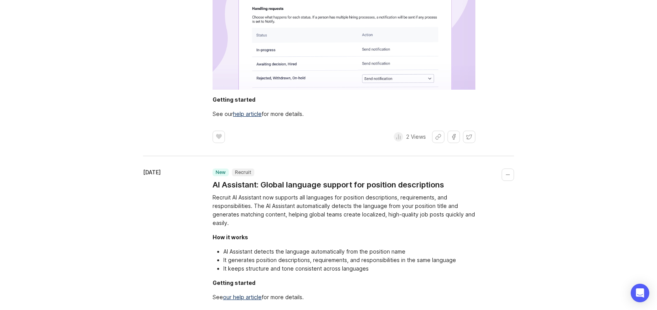
scroll to position [386, 0]
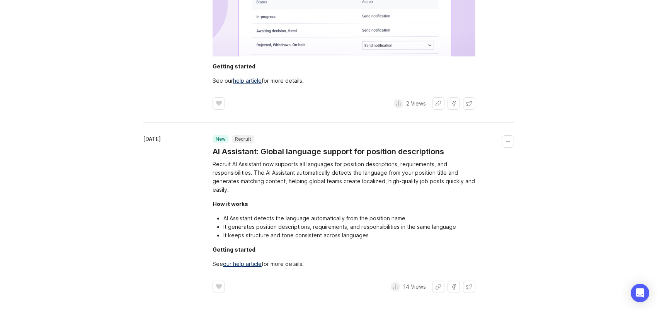
click at [241, 260] on link "our help article" at bounding box center [242, 263] width 39 height 7
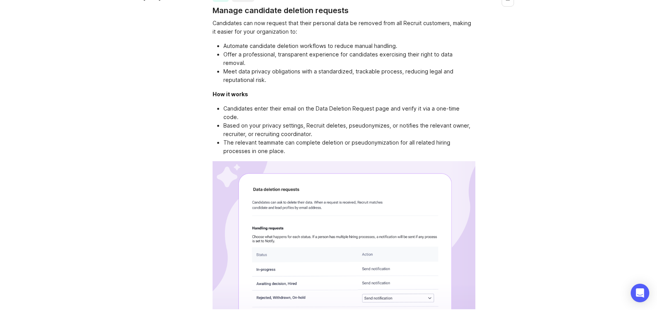
scroll to position [116, 0]
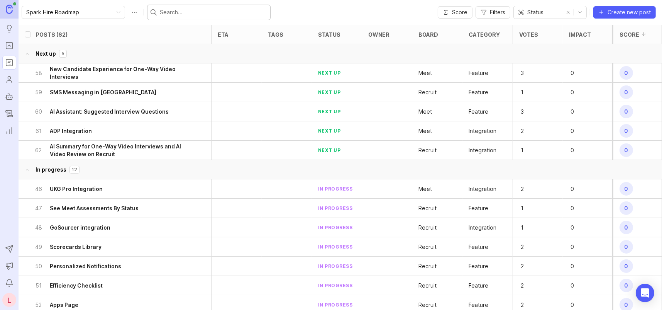
click at [206, 13] on input "text" at bounding box center [213, 12] width 107 height 8
paste input "Reporting & Analytics Redesign for Multiple Assessments"
type input "Reporting & Analytics Redesign for Multiple Assessments"
checkbox input "true"
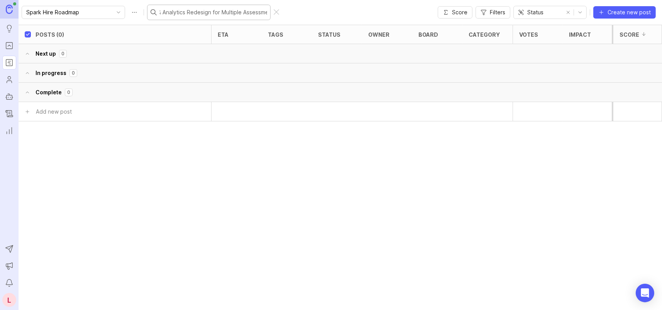
type input "Reporting & Analytics Redesign for Multiple Assessments"
click at [274, 10] on div at bounding box center [276, 12] width 5 height 6
checkbox input "false"
